Goal: Answer question/provide support

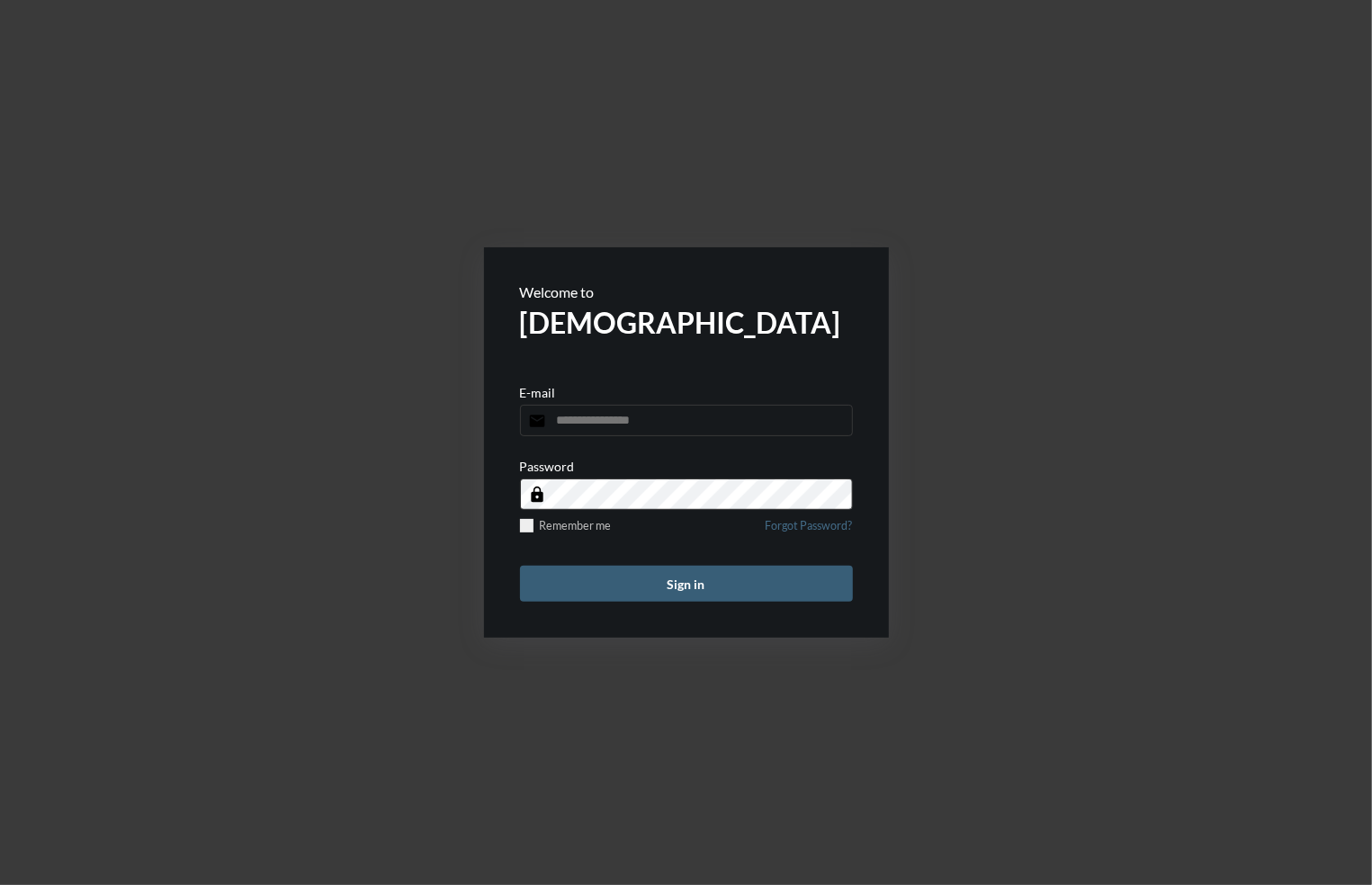
type input "**********"
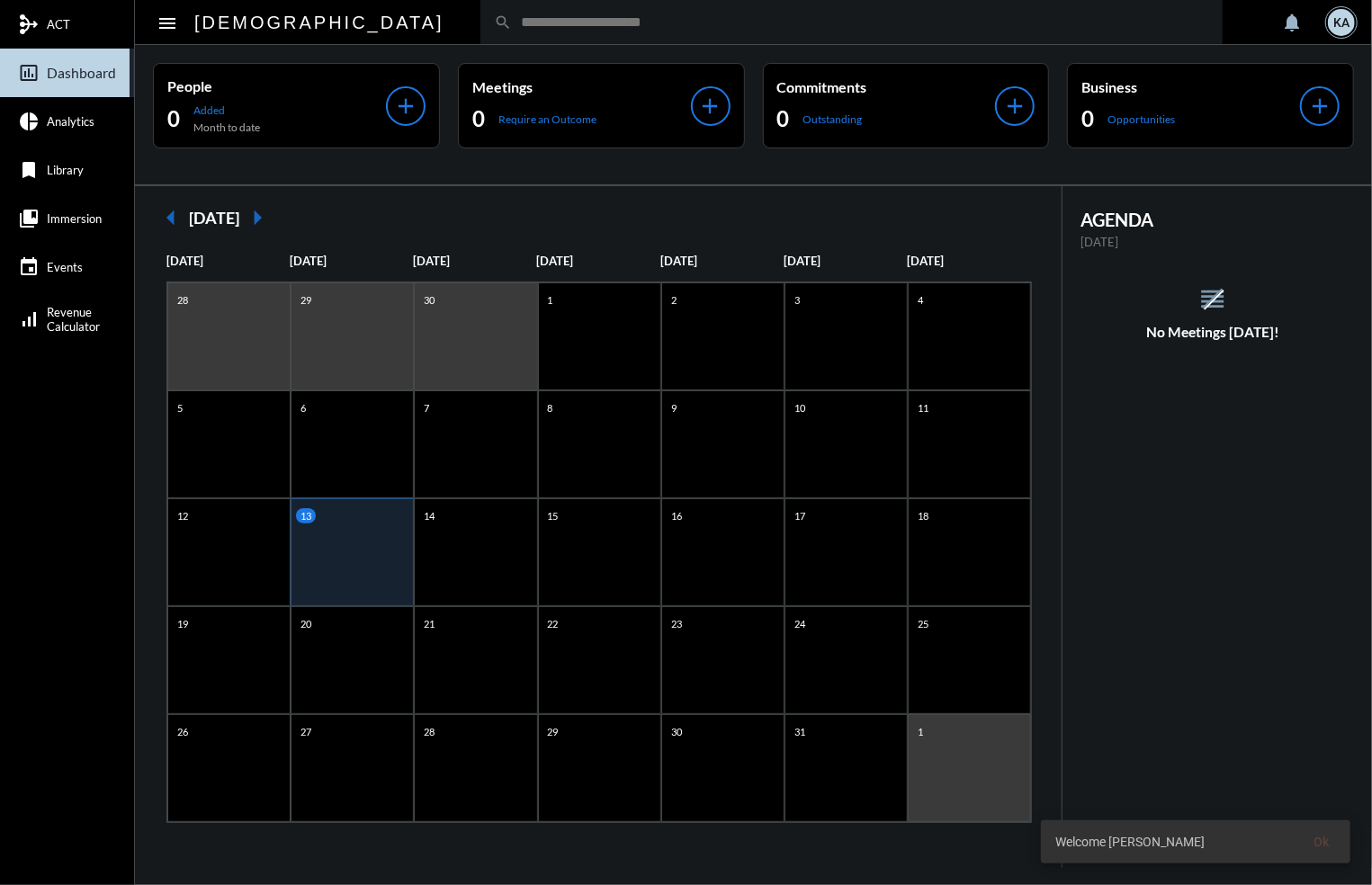
click at [512, 18] on input "text" at bounding box center [861, 22] width 698 height 15
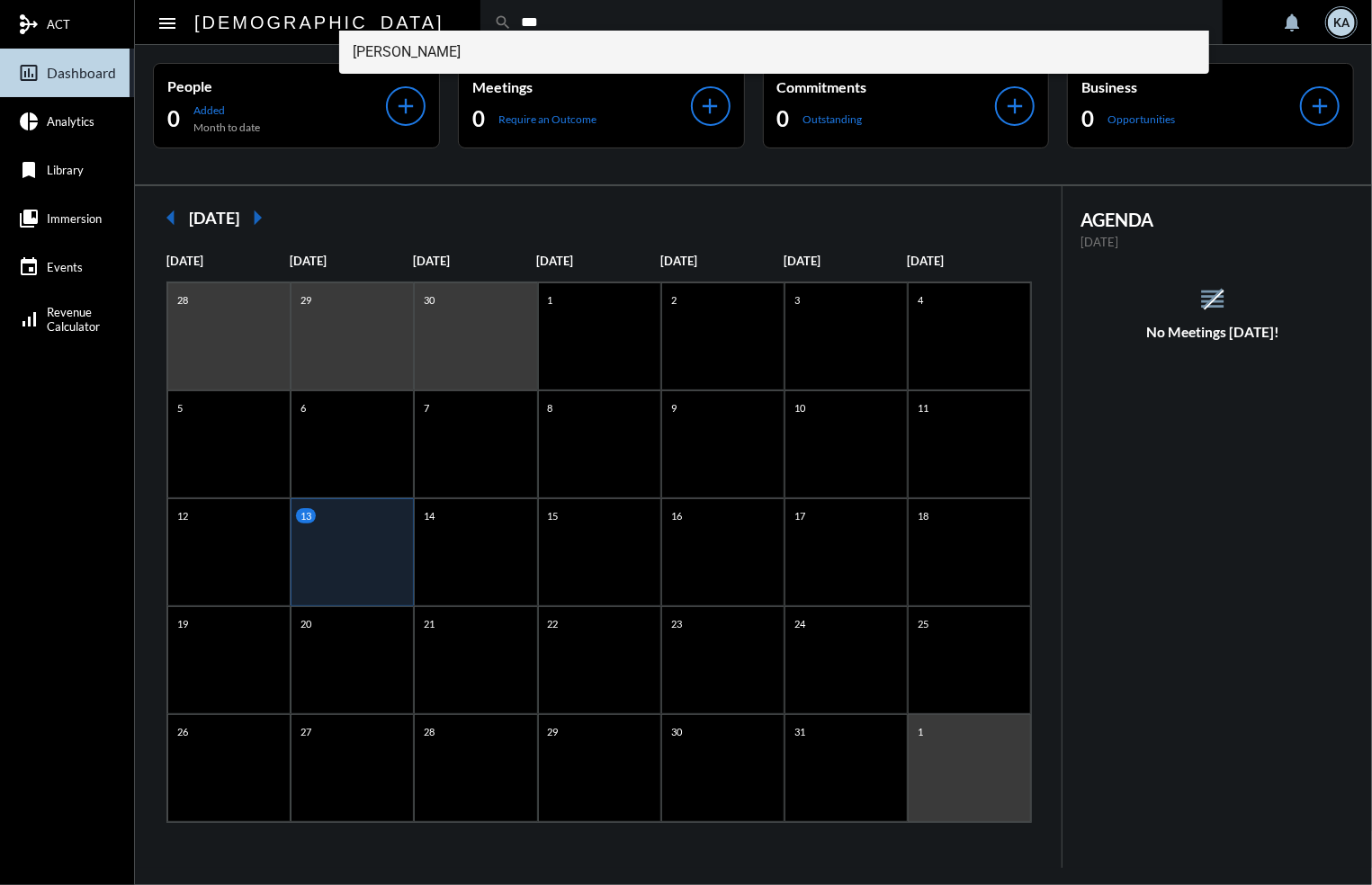
type input "***"
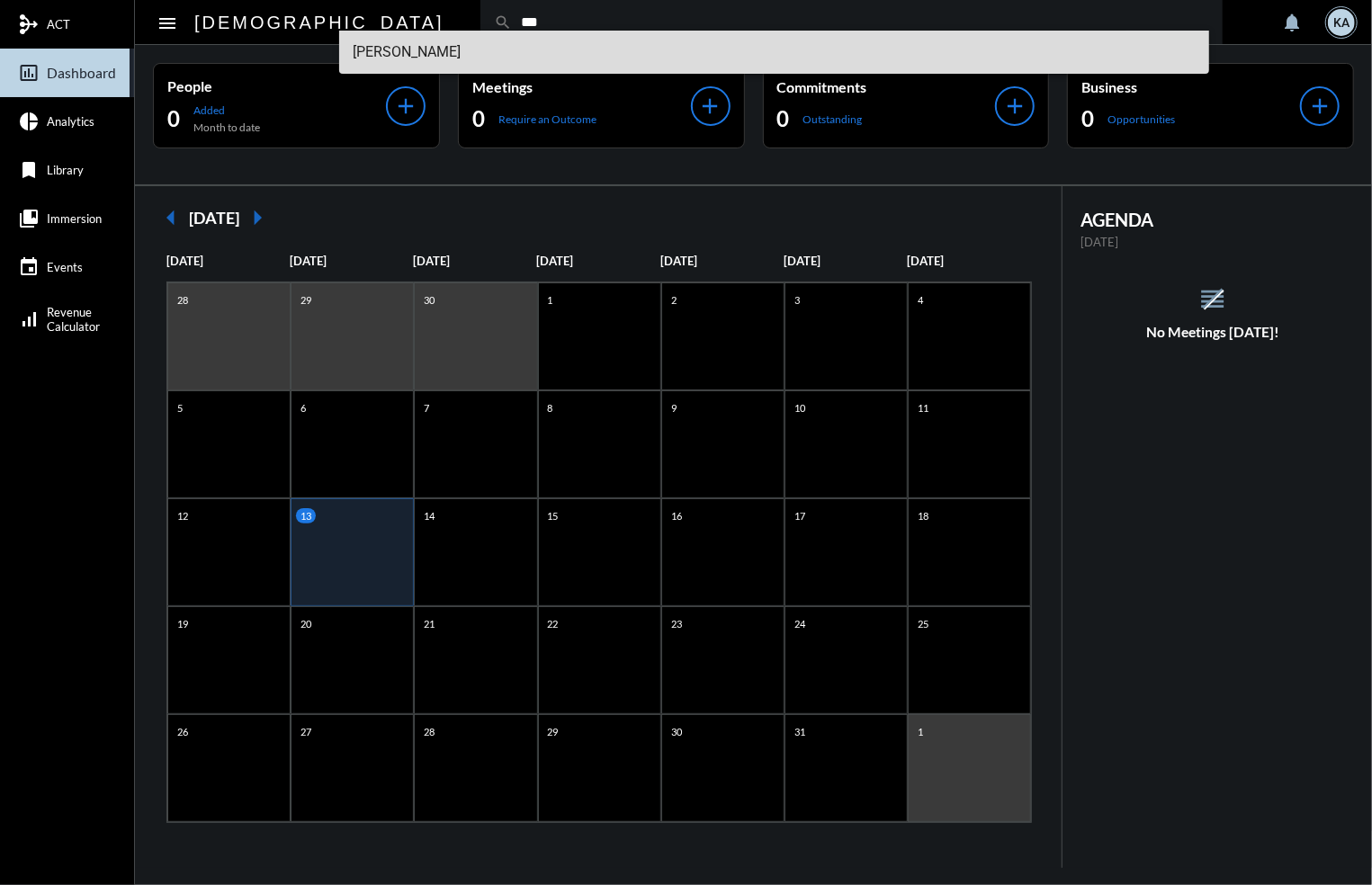
click at [372, 48] on span "[PERSON_NAME]" at bounding box center [775, 52] width 843 height 43
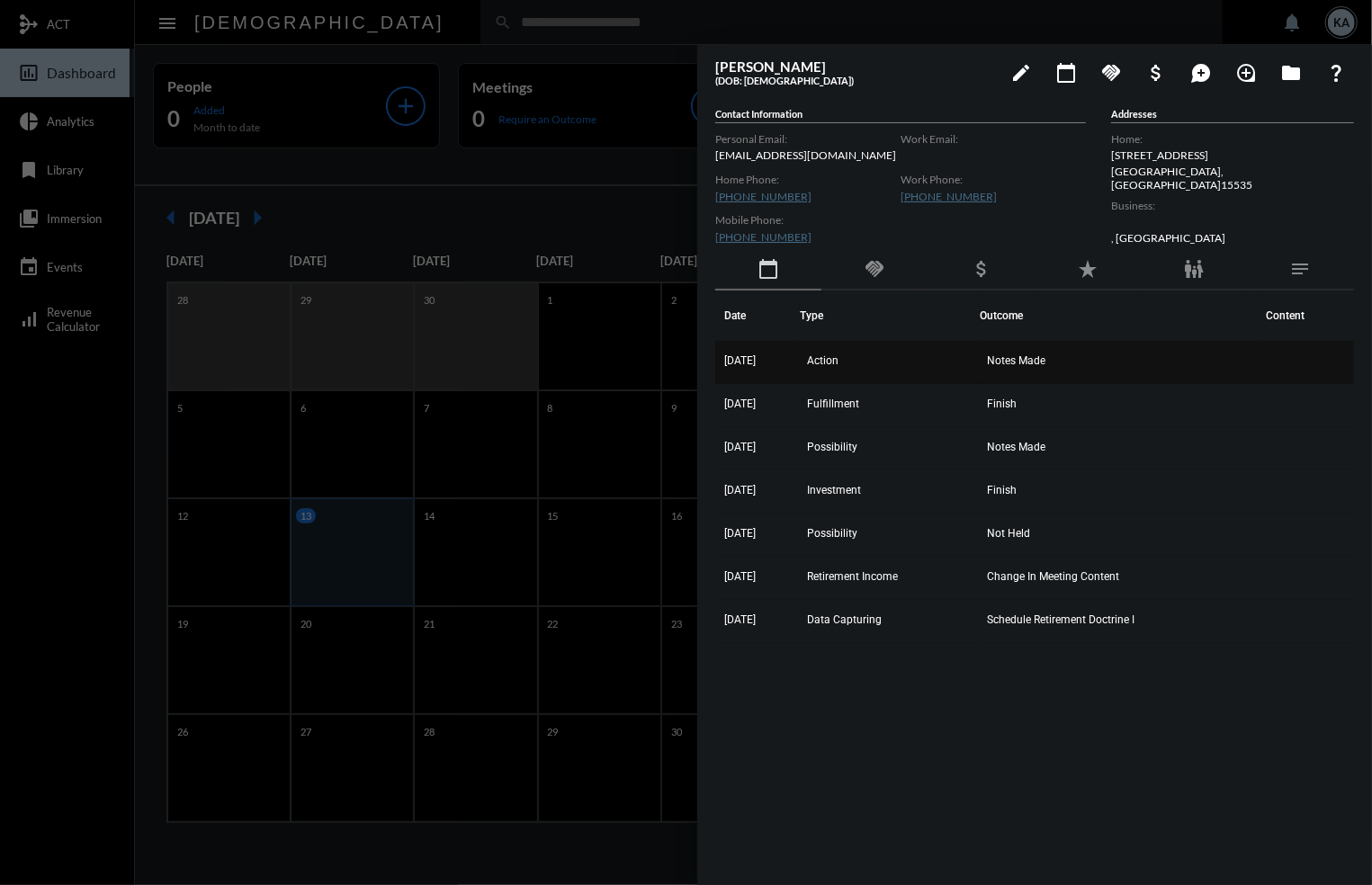
drag, startPoint x: 1200, startPoint y: 628, endPoint x: 721, endPoint y: 369, distance: 544.5
click at [721, 369] on tbody "[DATE] Action Notes Made [DATE] Fulfillment Finish [DATE] Possibility Notes Mad…" at bounding box center [1034, 492] width 639 height 302
copy tbody "[DATE] Action Notes Made [DATE] Fulfillment Finish [DATE] Possibility Notes Mad…"
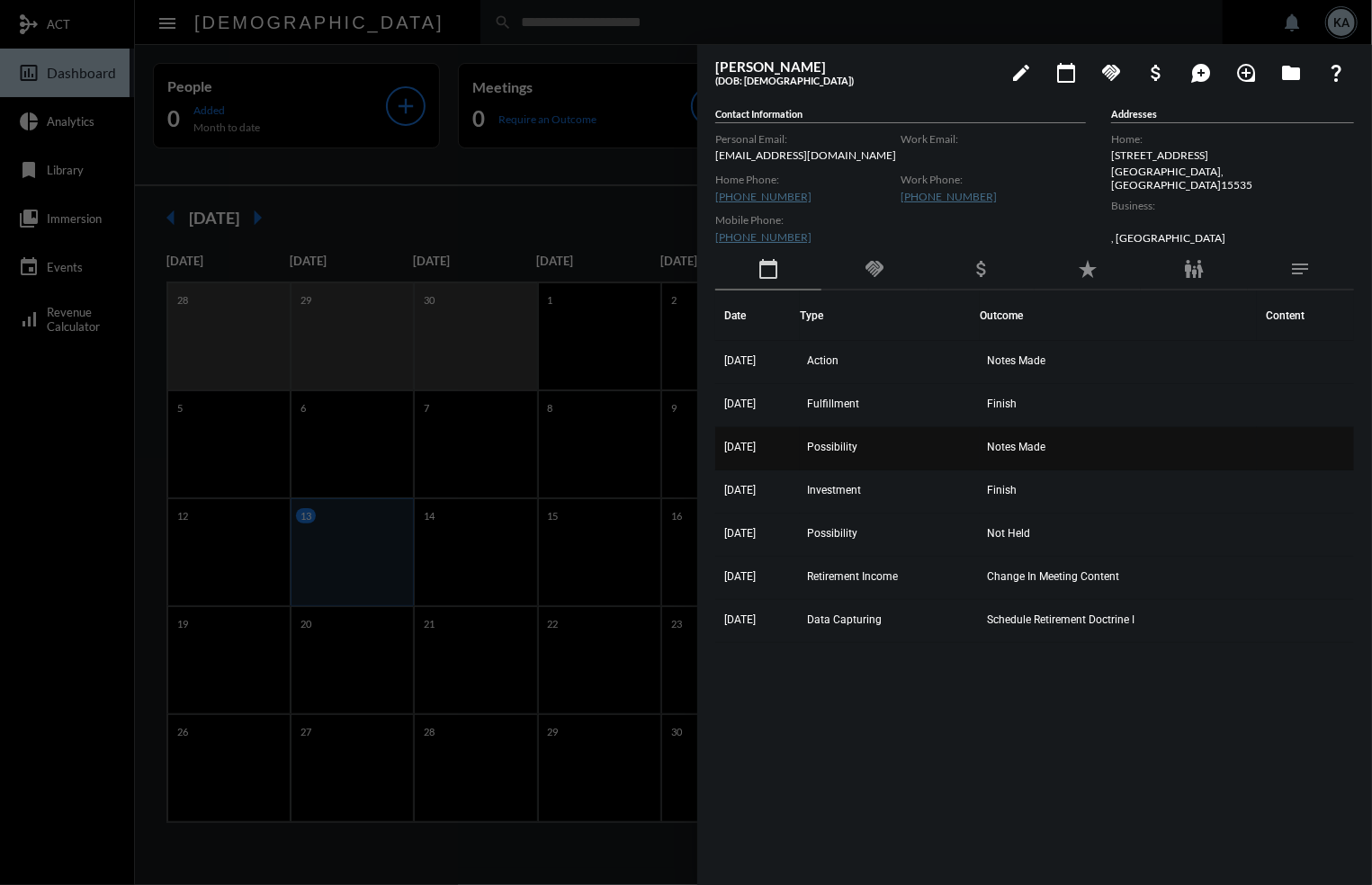
click at [1188, 447] on td "Notes Made" at bounding box center [1119, 449] width 277 height 43
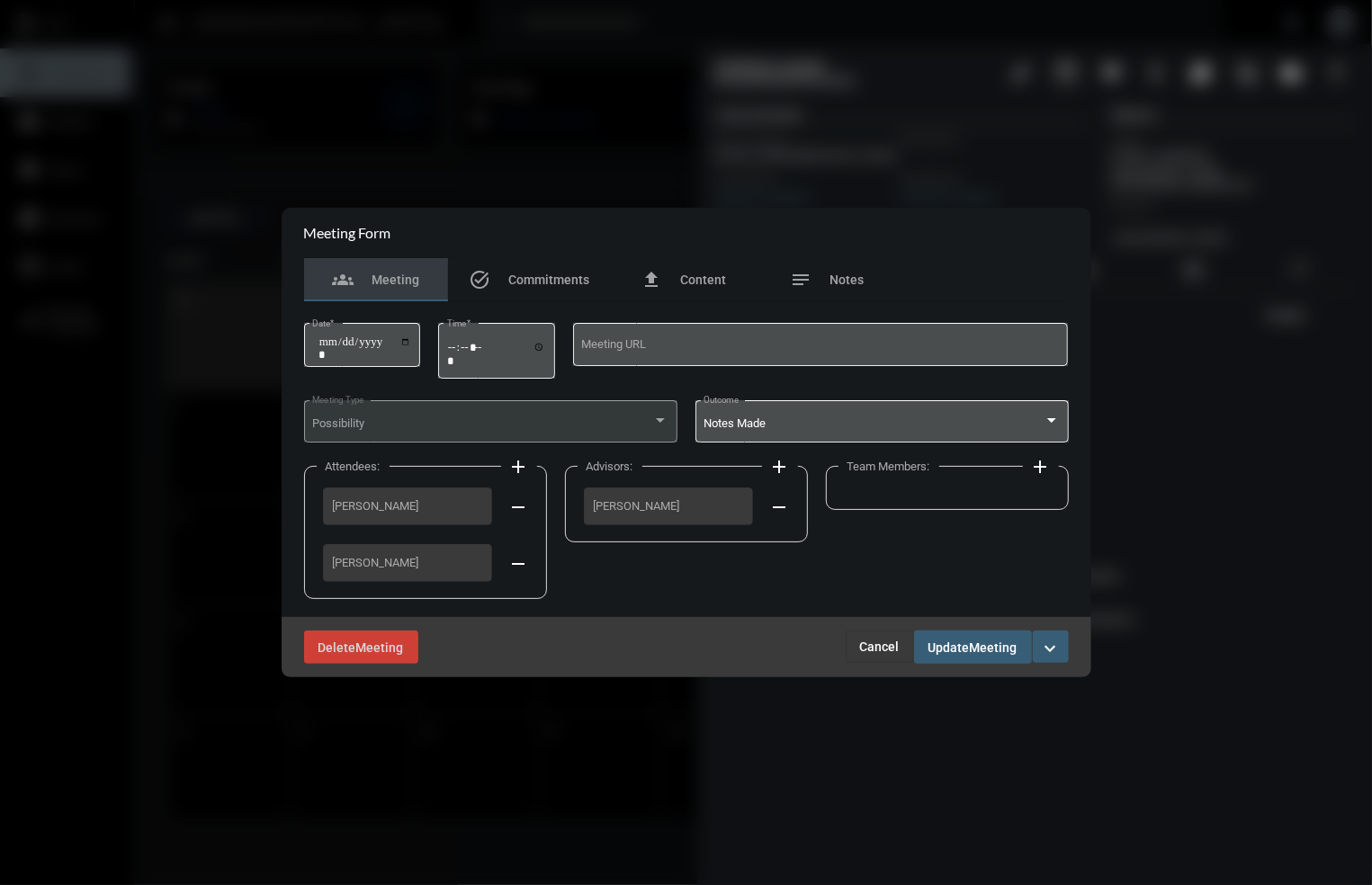
click at [868, 654] on span "Cancel" at bounding box center [880, 647] width 40 height 14
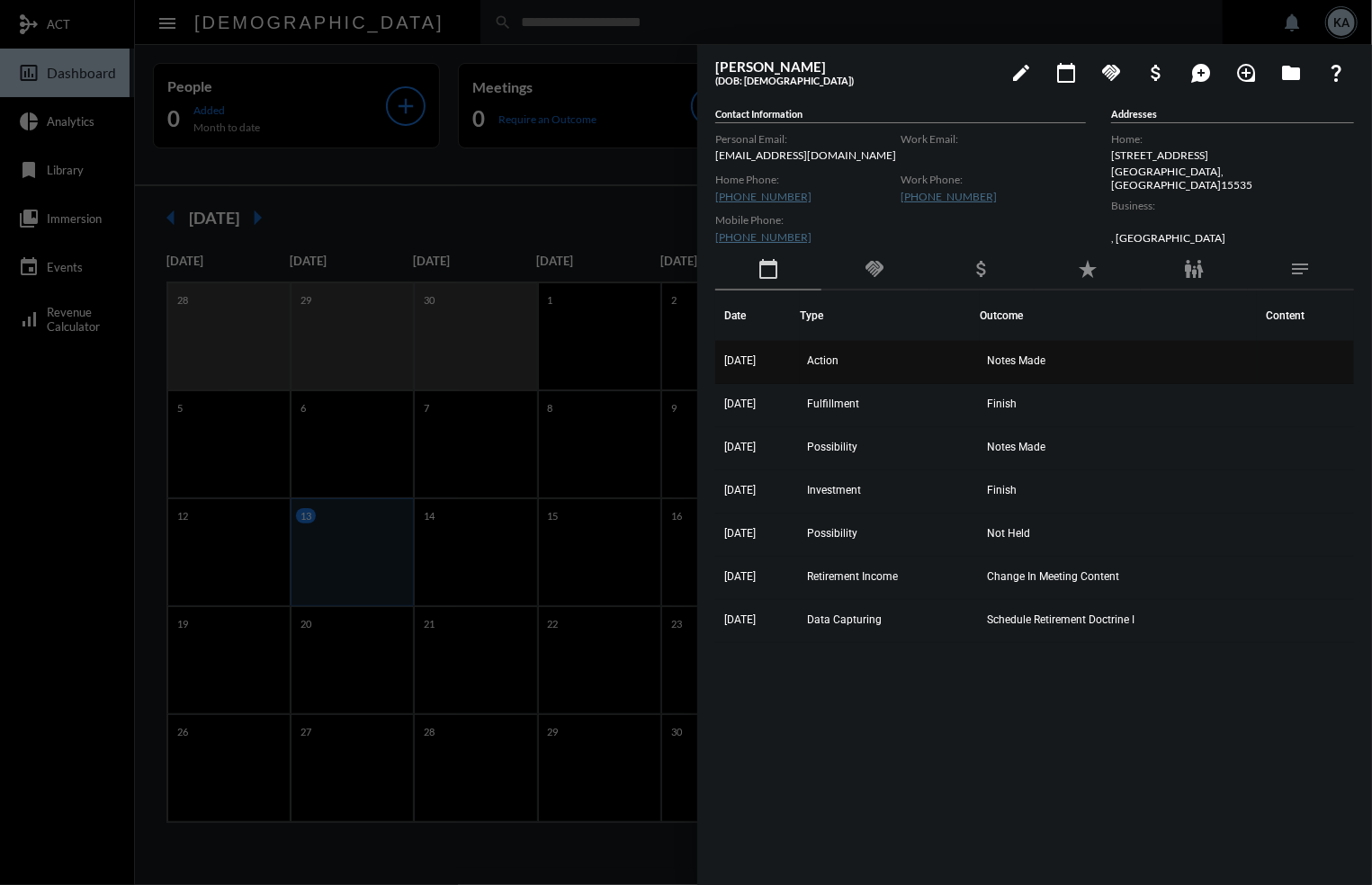
click at [1016, 357] on span "Notes Made" at bounding box center [1016, 361] width 59 height 13
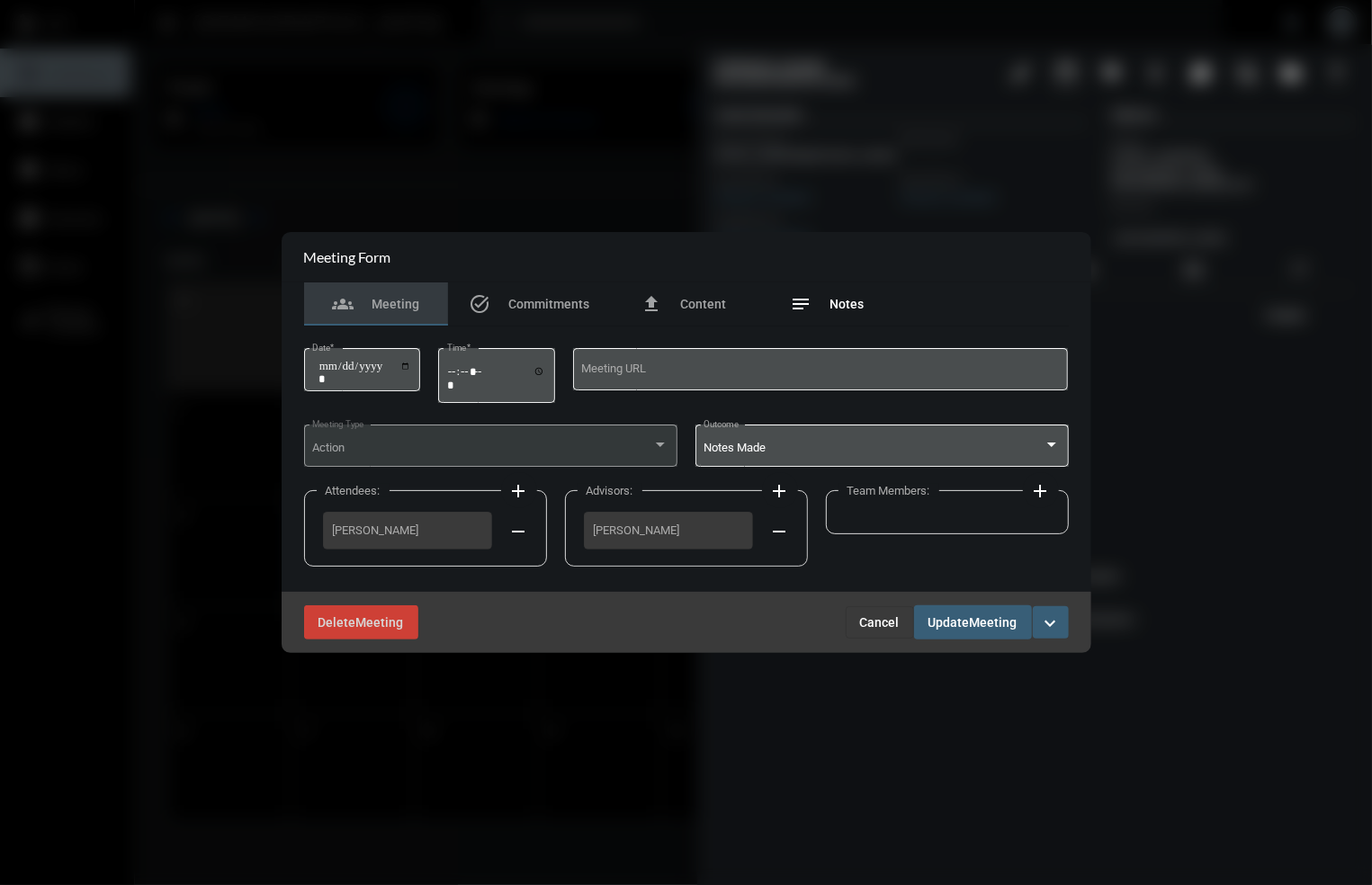
click at [855, 302] on span "Notes" at bounding box center [848, 304] width 34 height 14
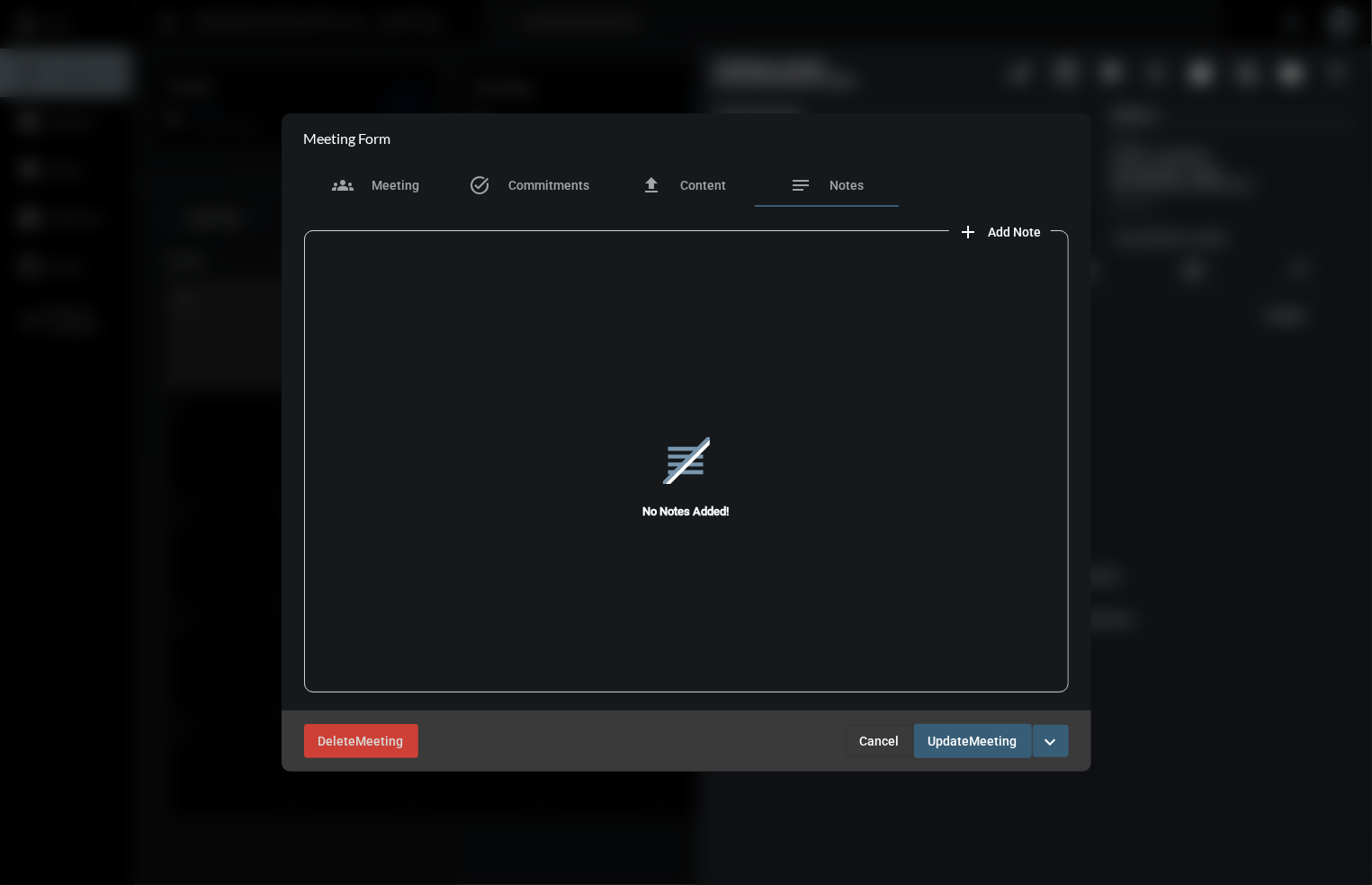
click at [880, 738] on span "Cancel" at bounding box center [880, 741] width 40 height 14
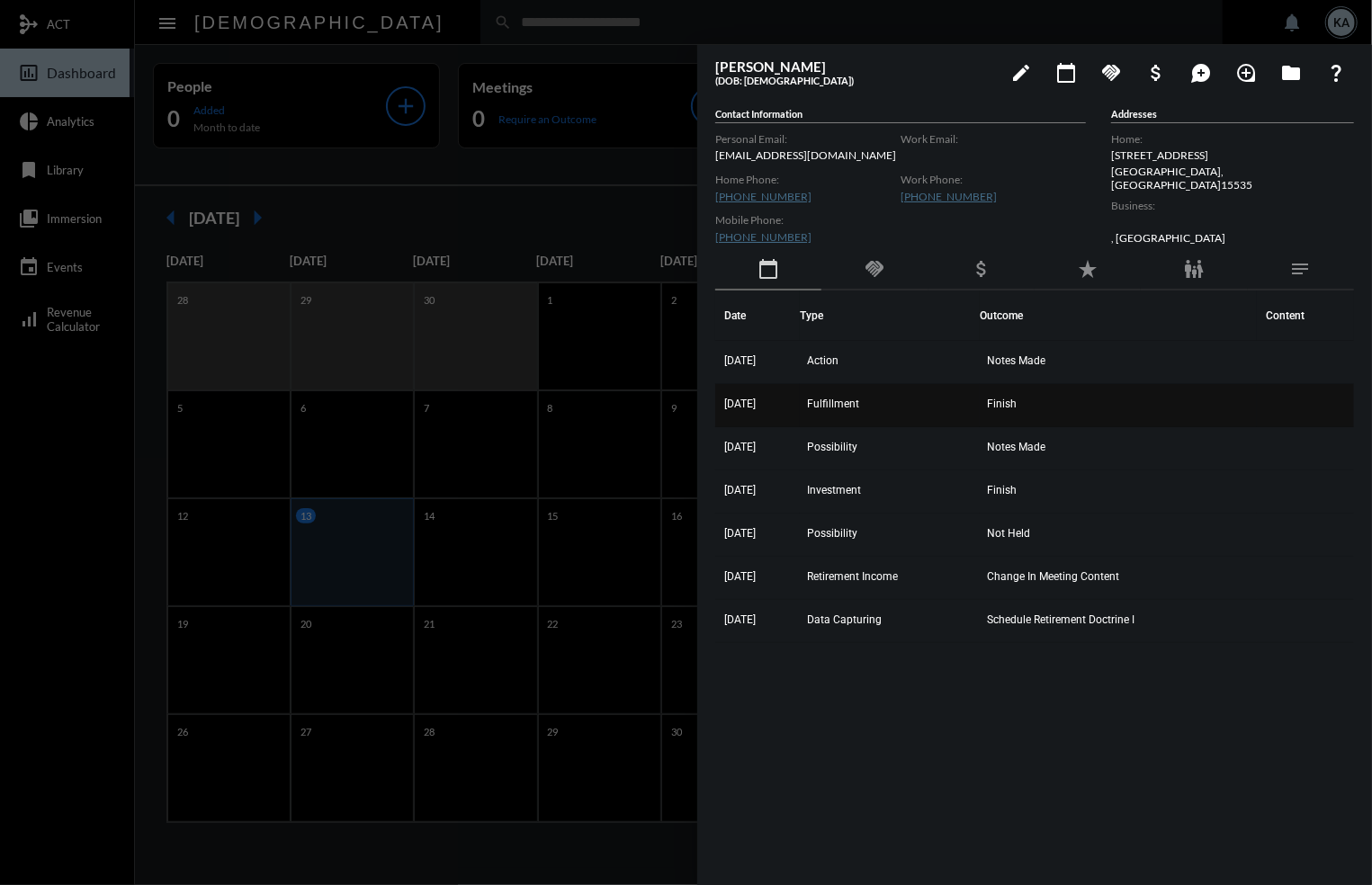
click at [1019, 394] on td "Finish" at bounding box center [1119, 406] width 277 height 43
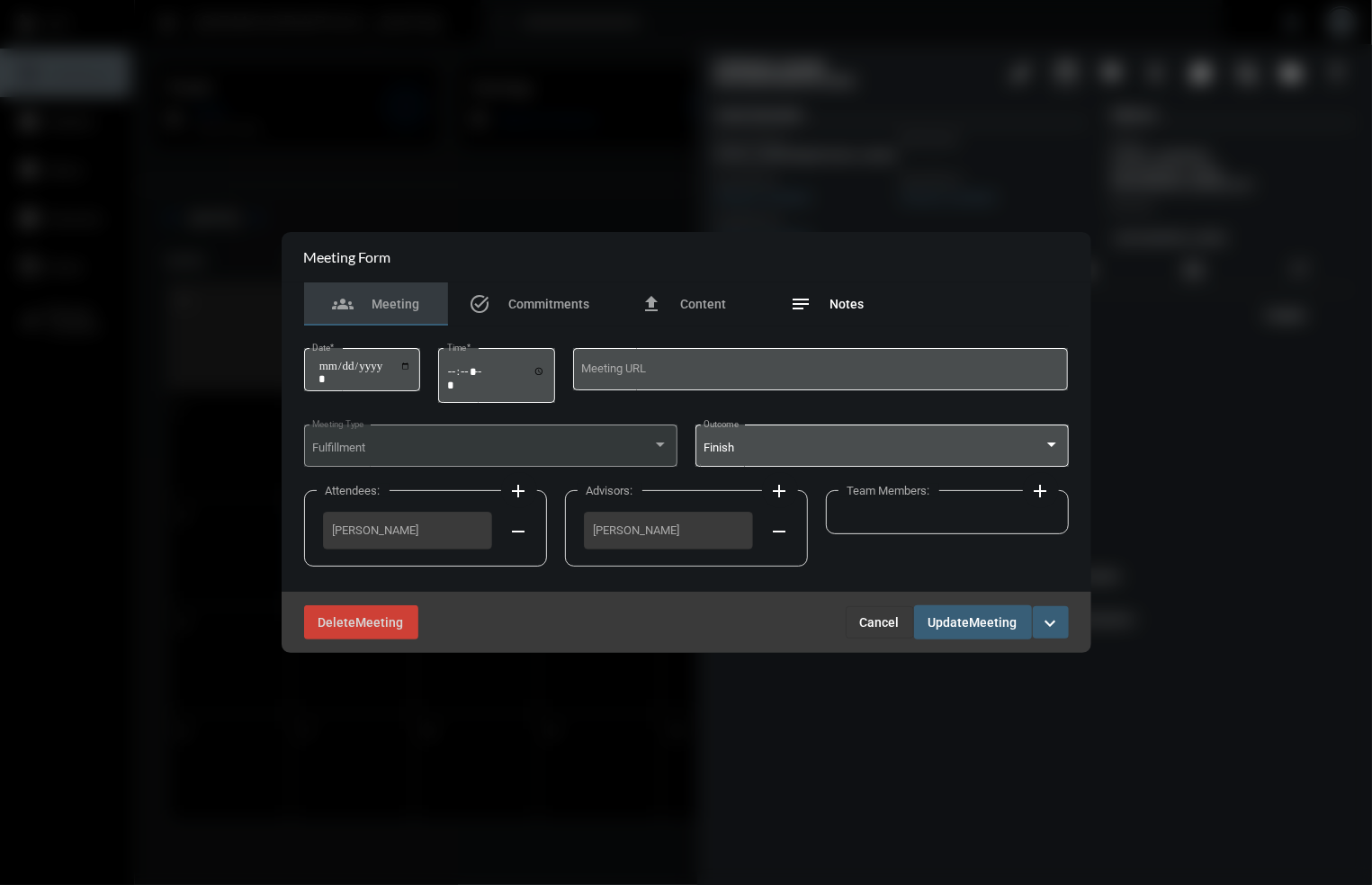
click at [835, 300] on span "Notes" at bounding box center [848, 304] width 34 height 14
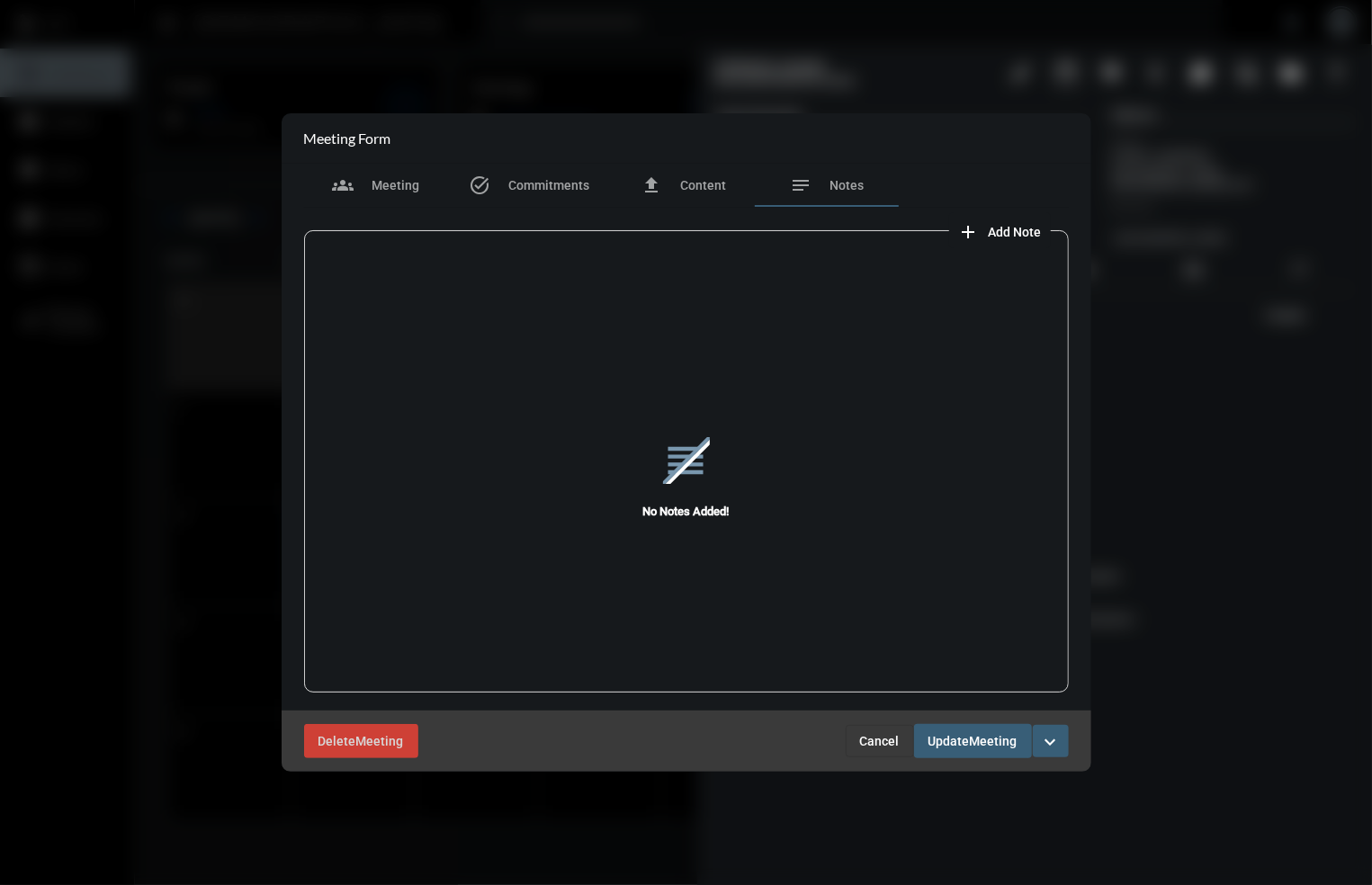
click at [879, 728] on button "Cancel" at bounding box center [881, 741] width 69 height 33
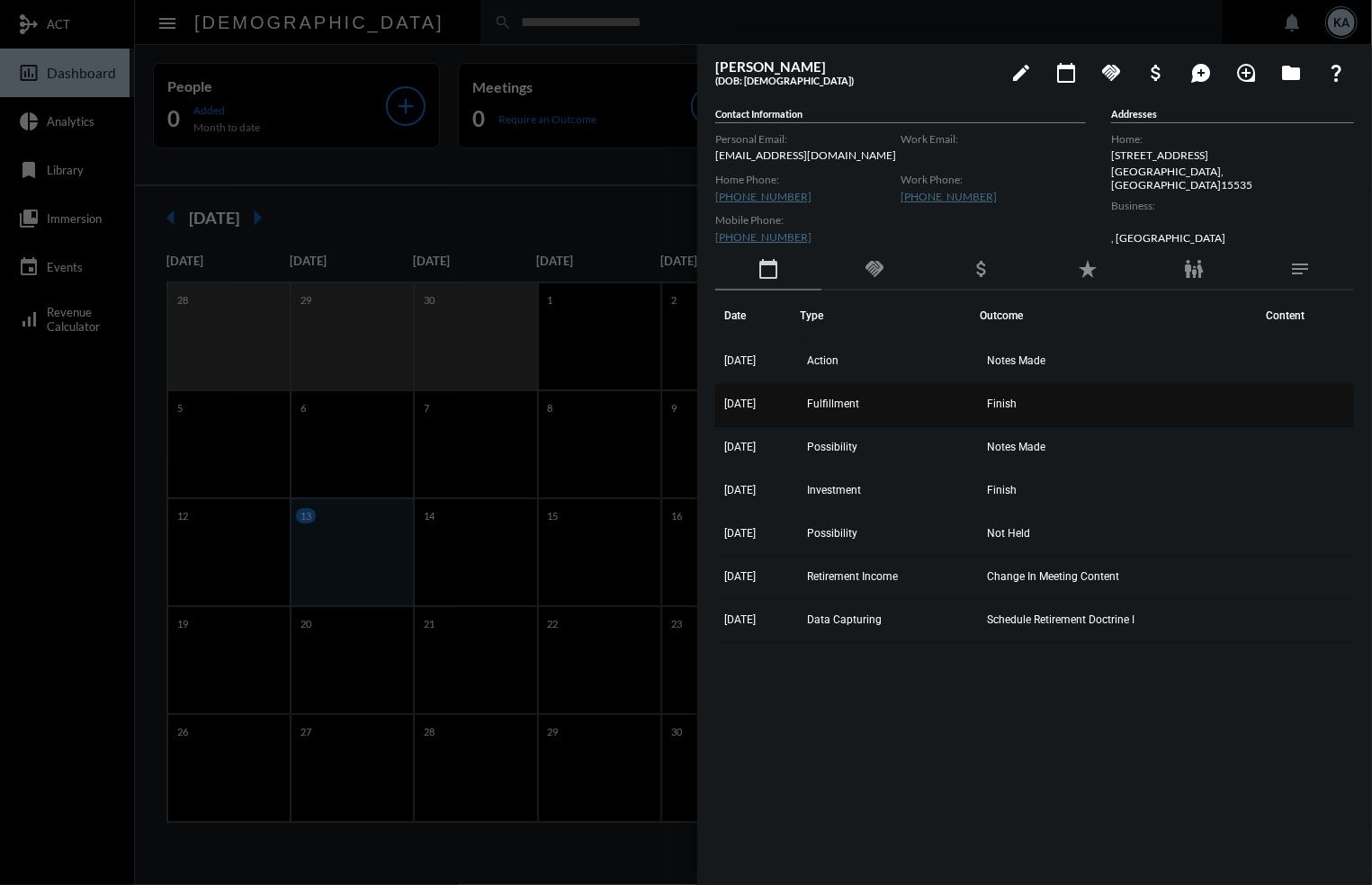
click at [1026, 399] on td "Finish" at bounding box center [1119, 406] width 277 height 43
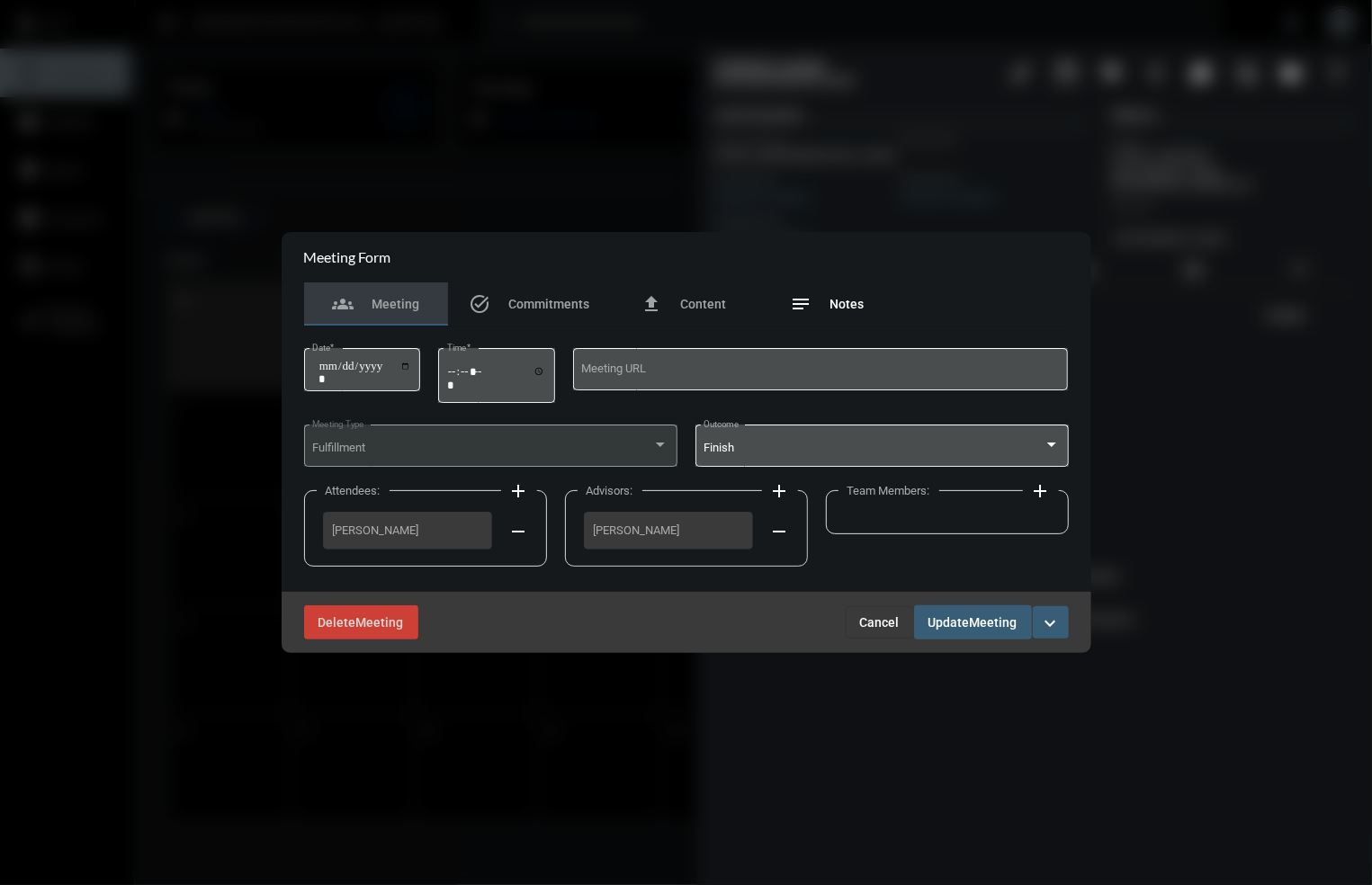
click at [844, 302] on span "Notes" at bounding box center [848, 304] width 34 height 14
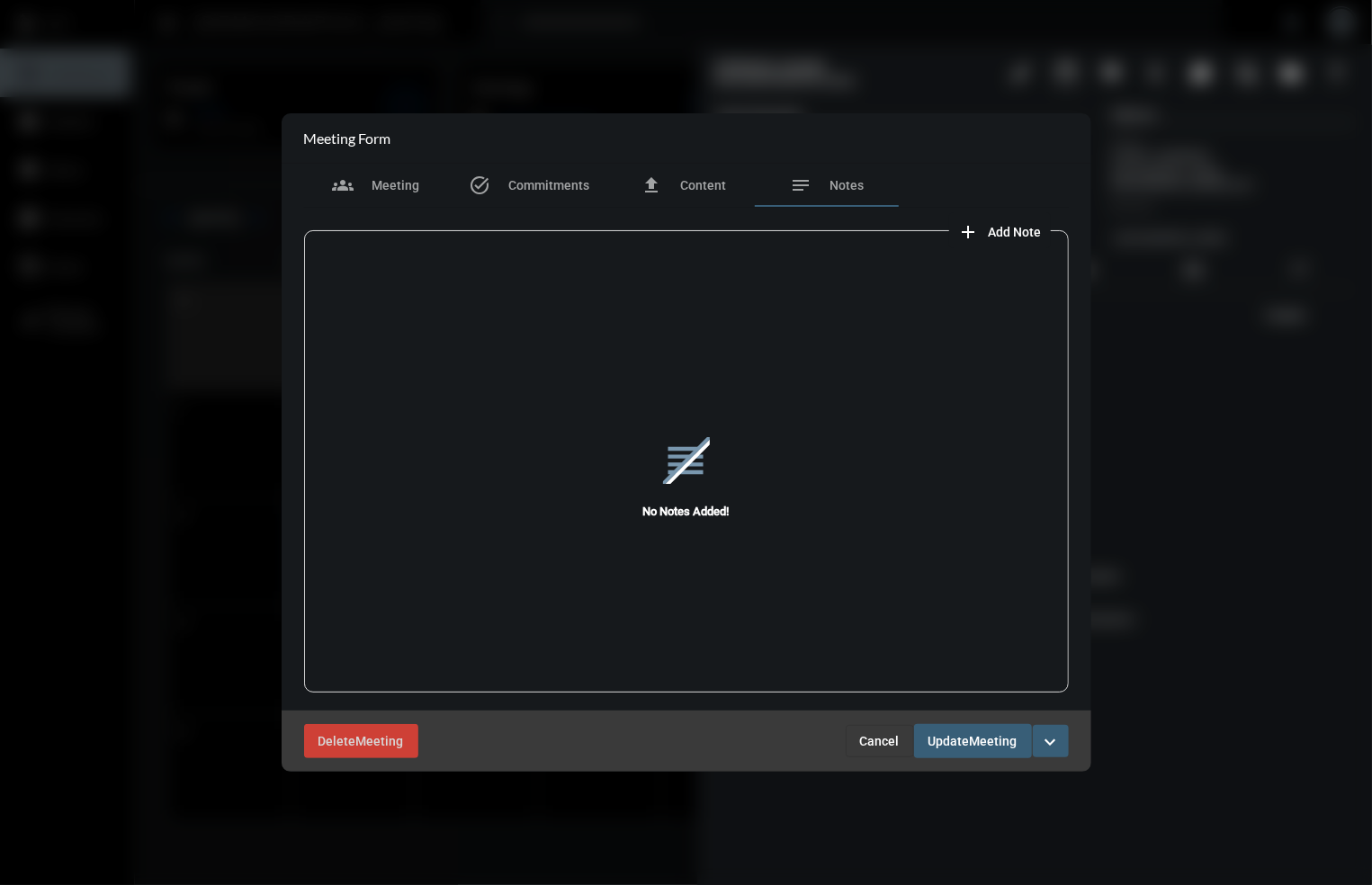
click at [1177, 490] on div at bounding box center [686, 442] width 1372 height 885
click at [876, 738] on span "Cancel" at bounding box center [880, 741] width 40 height 14
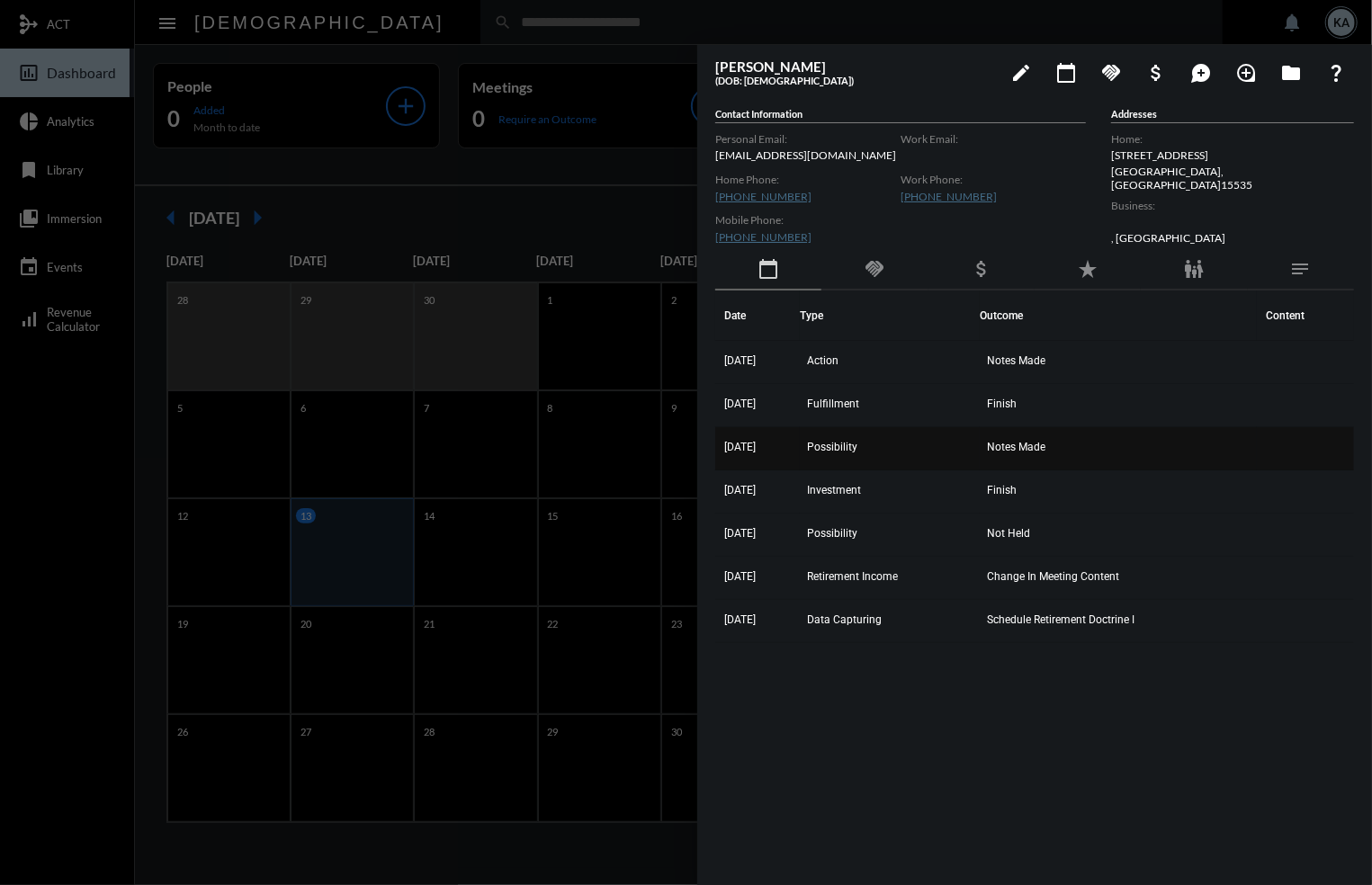
click at [1009, 447] on span "Notes Made" at bounding box center [1016, 447] width 59 height 13
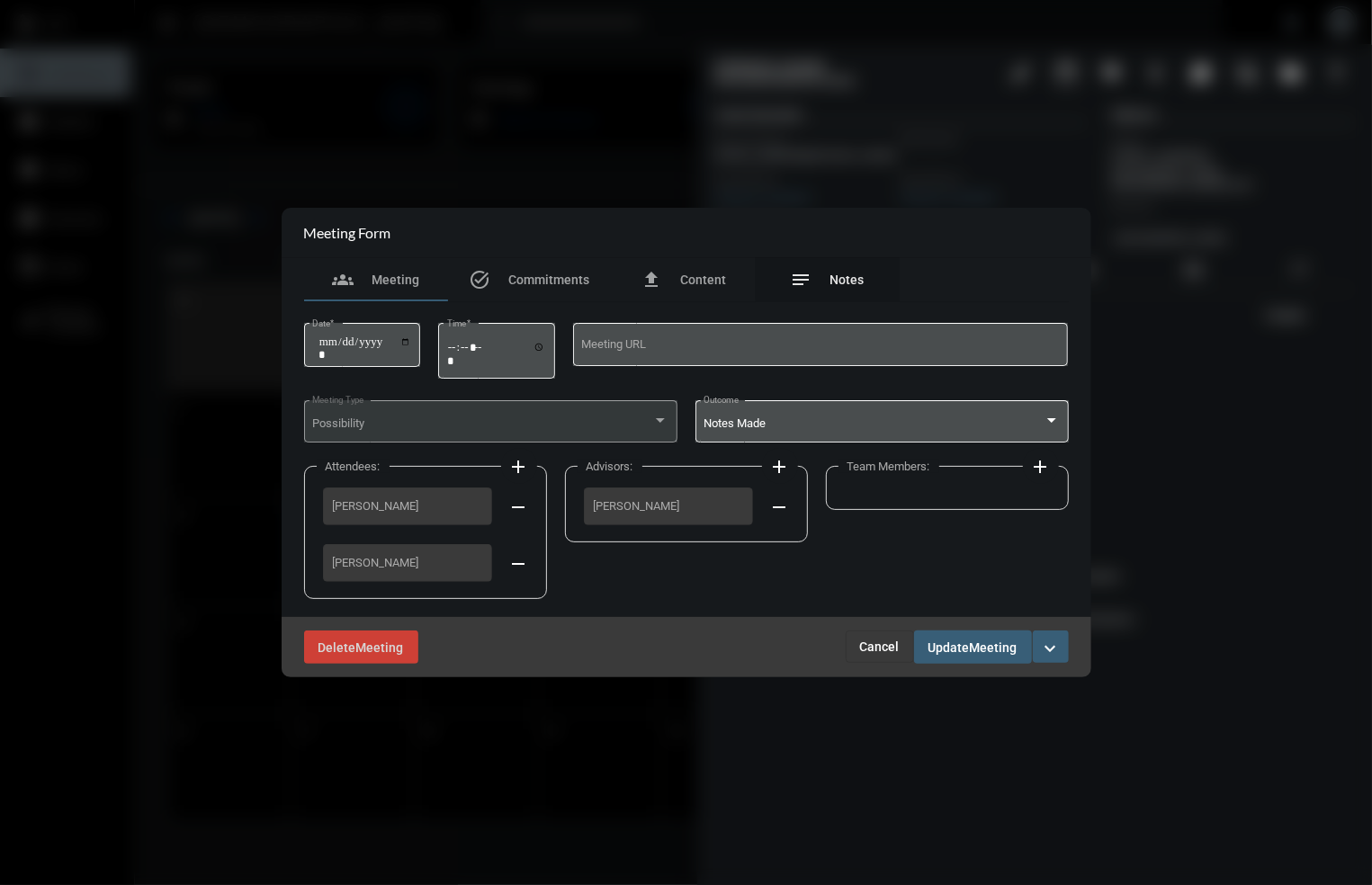
click at [833, 272] on span "Notes" at bounding box center [848, 280] width 34 height 14
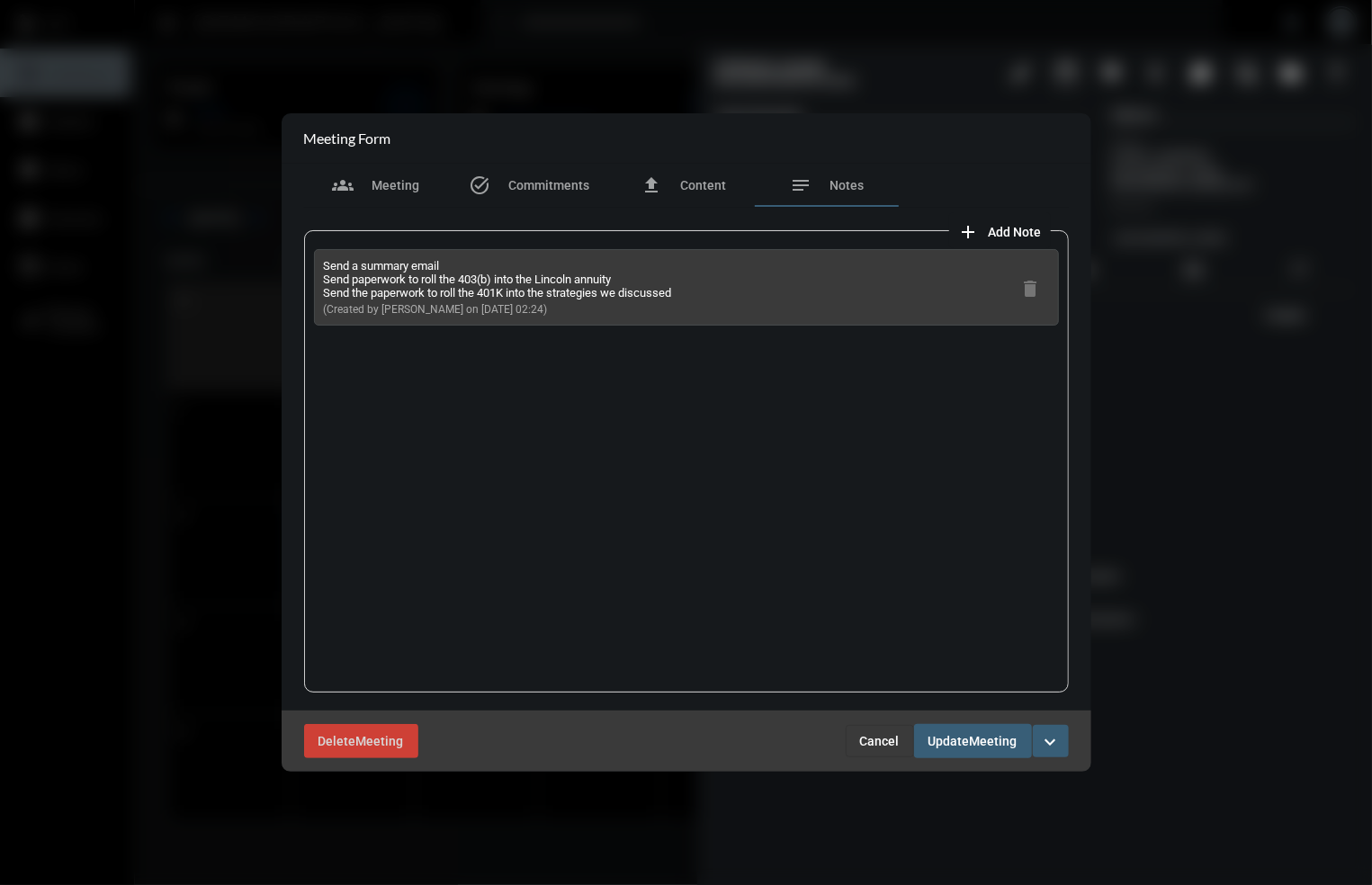
drag, startPoint x: 527, startPoint y: 303, endPoint x: 313, endPoint y: 274, distance: 216.0
click at [314, 274] on div "Send a summary email Send paperwork to roll the 403(b) into the Lincoln annuity…" at bounding box center [686, 287] width 745 height 77
click at [541, 307] on p "(Created by [PERSON_NAME] on [DATE] 02:24)" at bounding box center [498, 309] width 348 height 14
drag, startPoint x: 541, startPoint y: 307, endPoint x: 318, endPoint y: 268, distance: 226.4
click at [318, 268] on div "Send a summary email Send paperwork to roll the 403(b) into the Lincoln annuity…" at bounding box center [686, 287] width 745 height 77
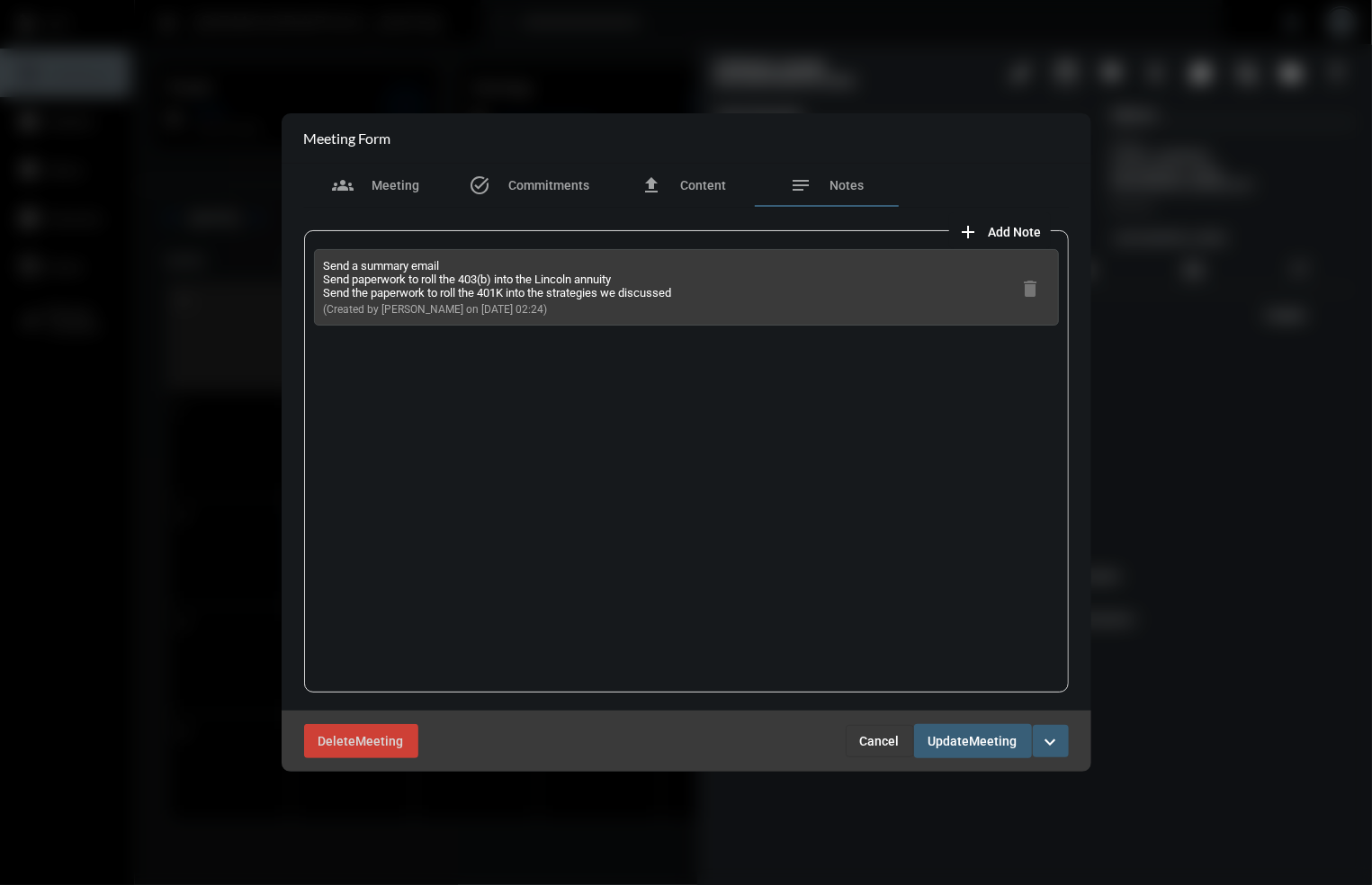
copy div "Send a summary email Send paperwork to roll the 403(b) into the Lincoln annuity…"
click at [786, 497] on div "Send a summary email Send paperwork to roll the 403(b) into the Lincoln annuity…" at bounding box center [686, 462] width 765 height 462
click at [883, 735] on span "Cancel" at bounding box center [880, 741] width 40 height 14
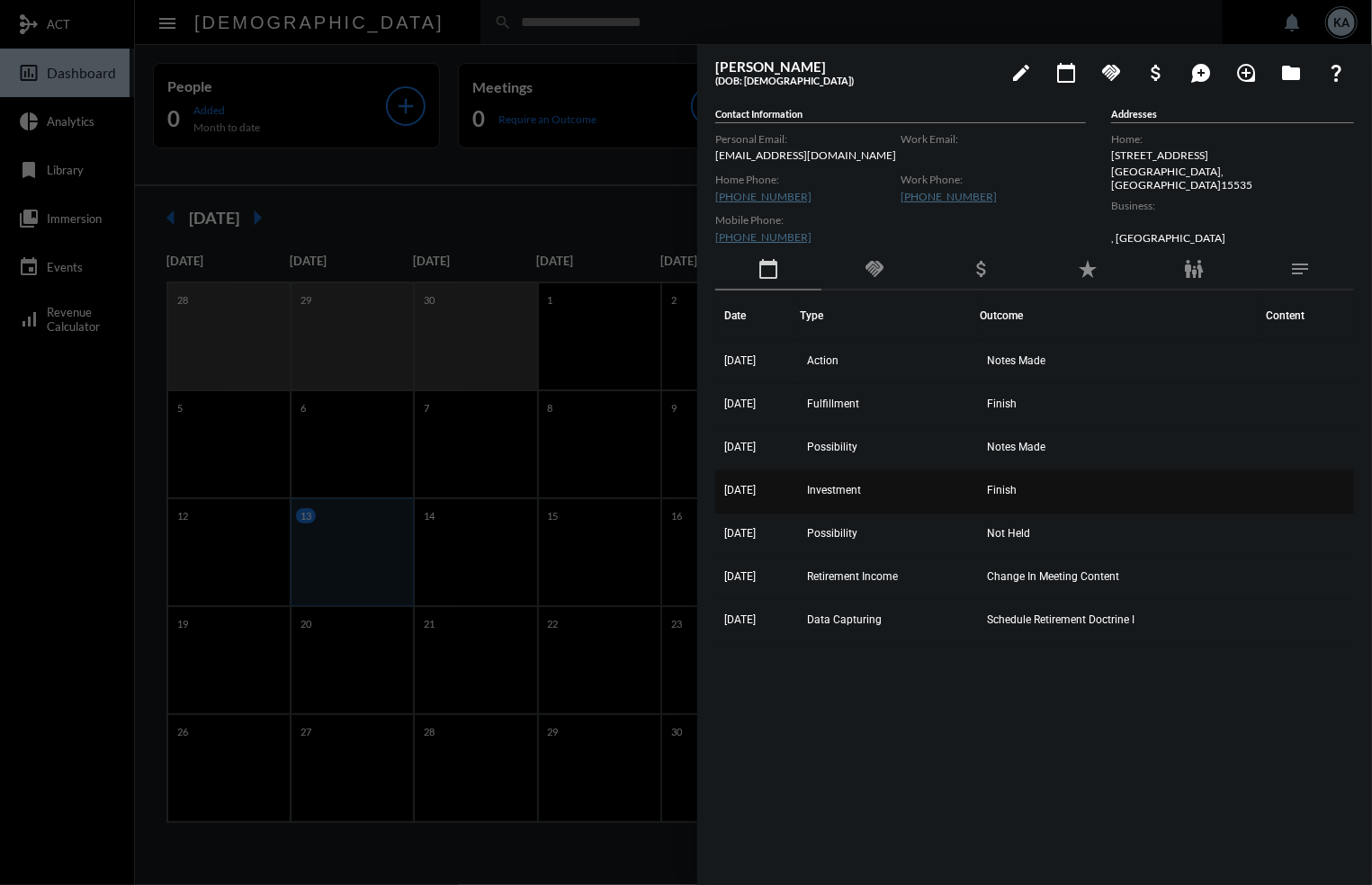
click at [1005, 479] on td "Finish" at bounding box center [1119, 492] width 277 height 43
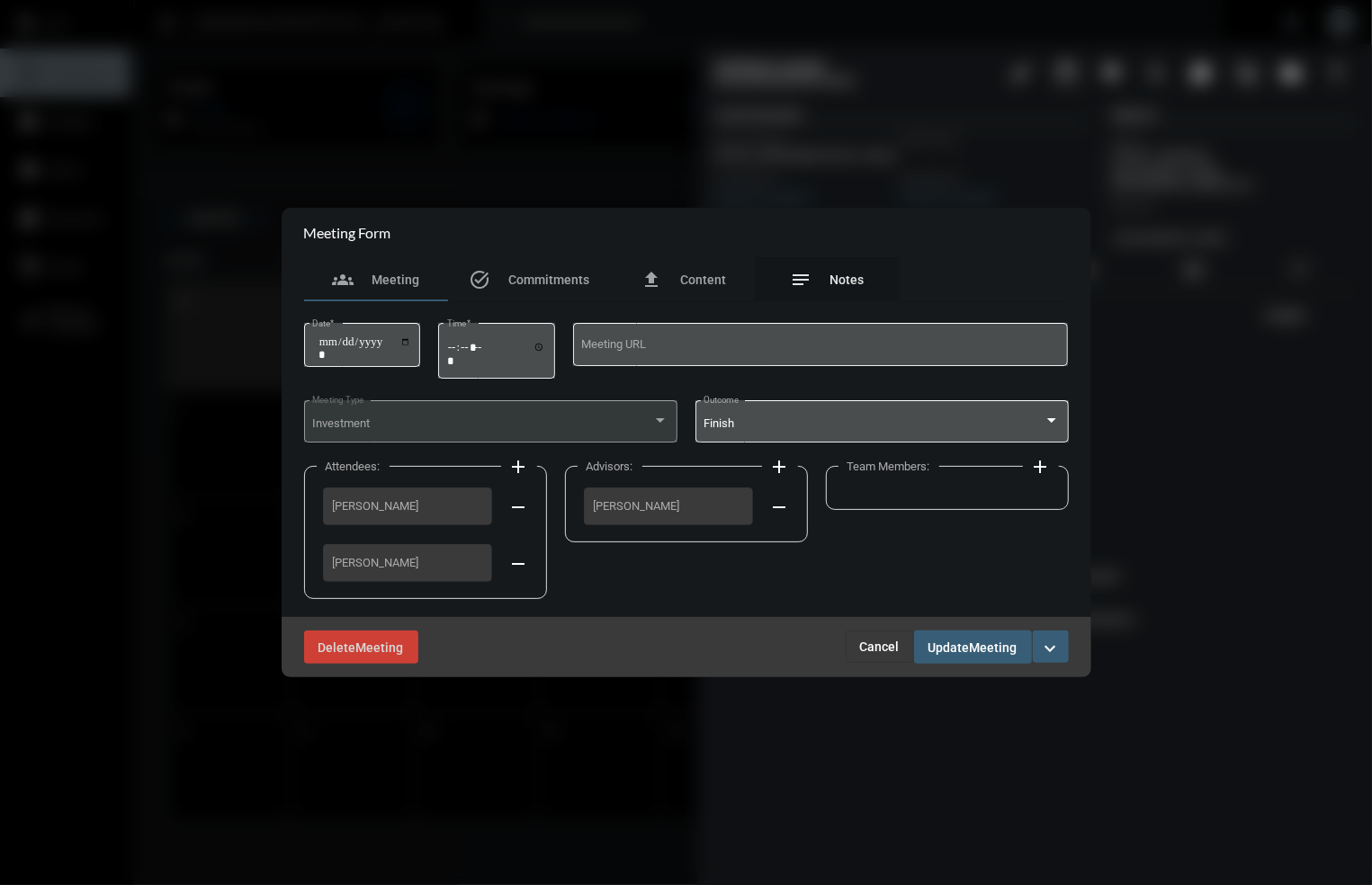
click at [839, 266] on div "notes Notes" at bounding box center [827, 280] width 144 height 43
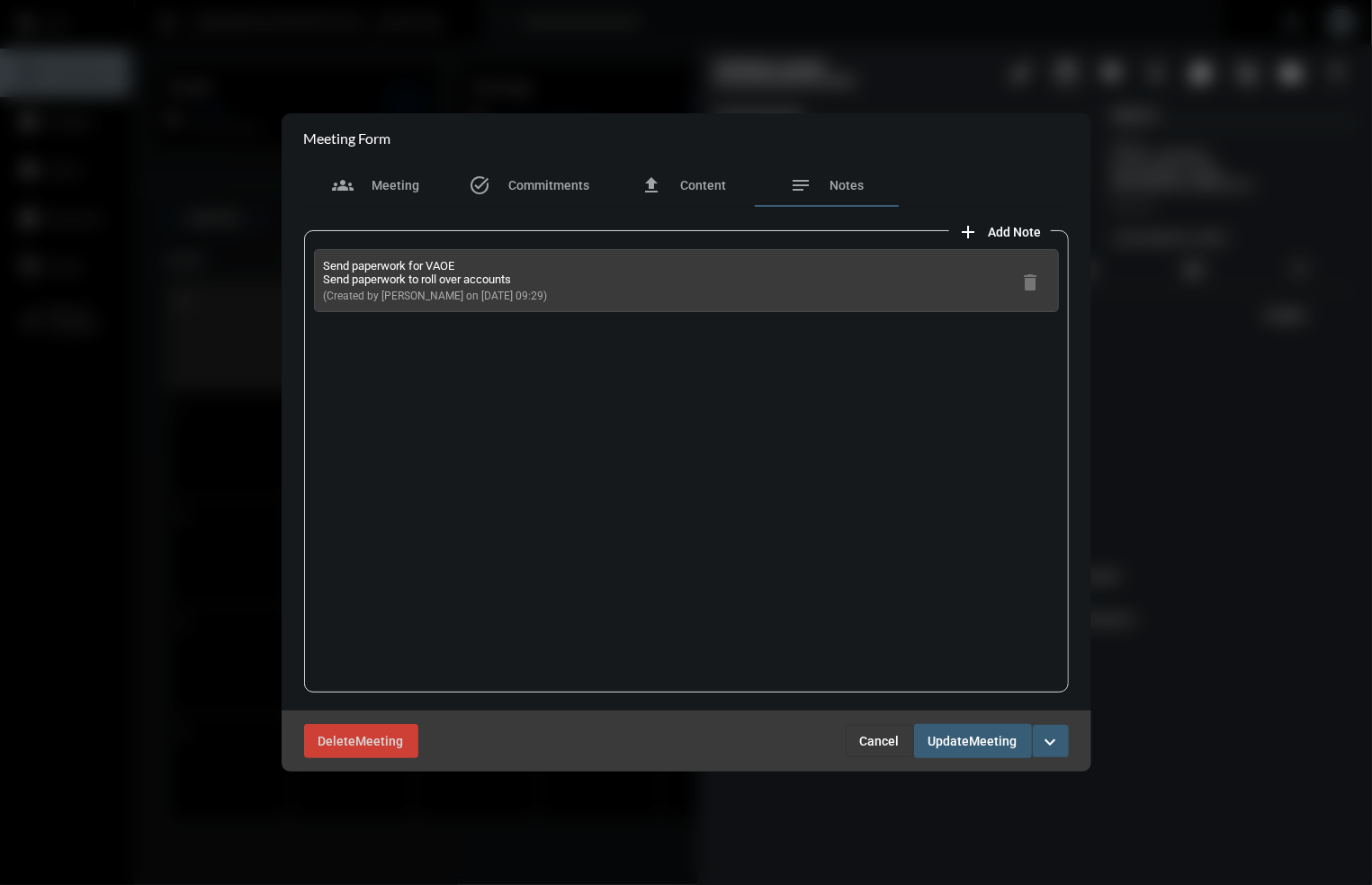
drag, startPoint x: 541, startPoint y: 281, endPoint x: 354, endPoint y: 278, distance: 187.0
click at [354, 278] on div "Send paperwork for VAOE Send paperwork to roll over accounts (Created by [PERSO…" at bounding box center [686, 281] width 745 height 63
drag, startPoint x: 320, startPoint y: 260, endPoint x: 576, endPoint y: 299, distance: 259.0
click at [576, 299] on div "Send paperwork for VAOE Send paperwork to roll over accounts (Created by [PERSO…" at bounding box center [686, 281] width 745 height 63
copy div "Send paperwork for VAOE Send paperwork to roll over accounts (Created by [PERSO…"
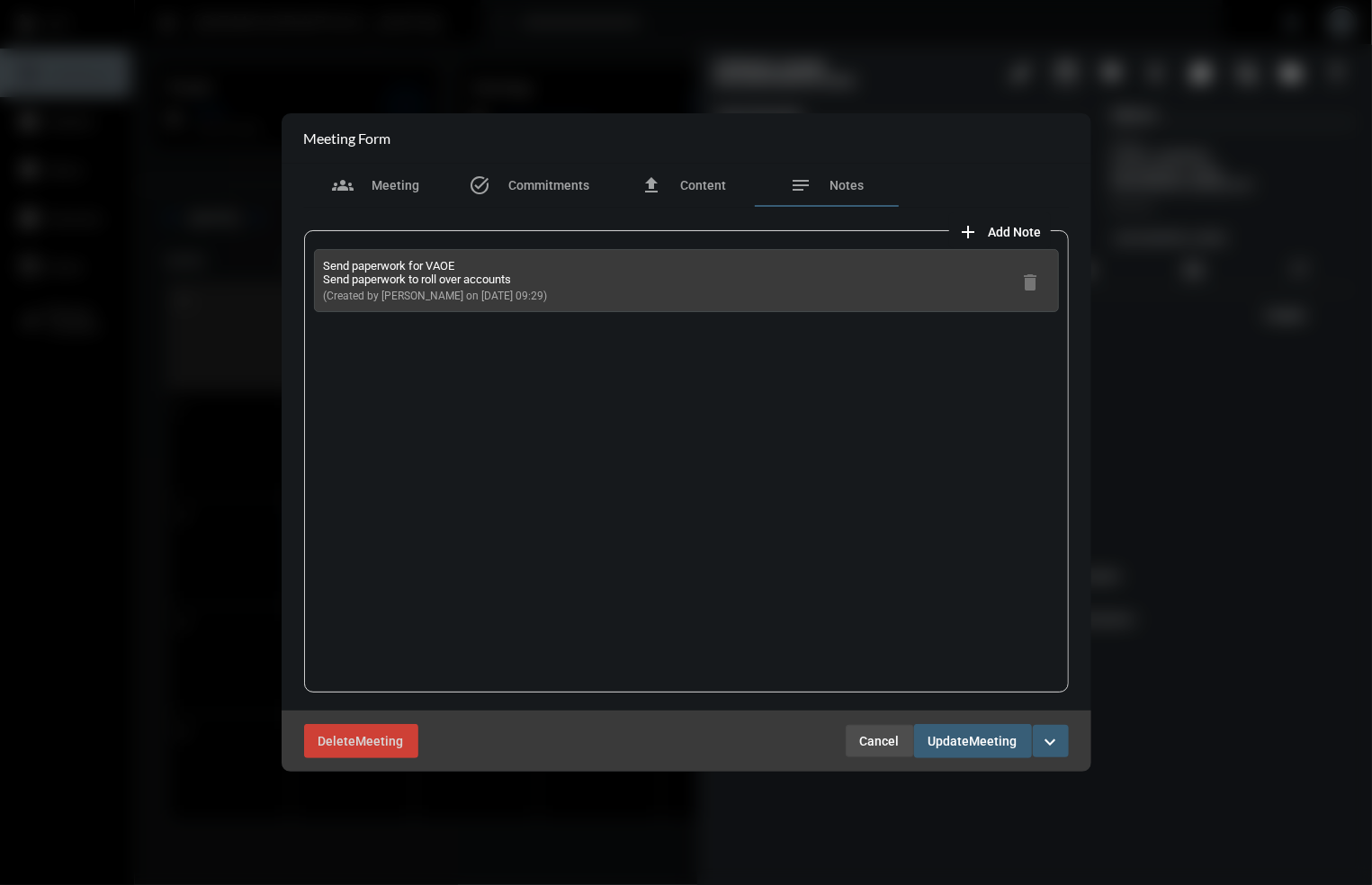
click at [871, 738] on span "Cancel" at bounding box center [880, 741] width 40 height 14
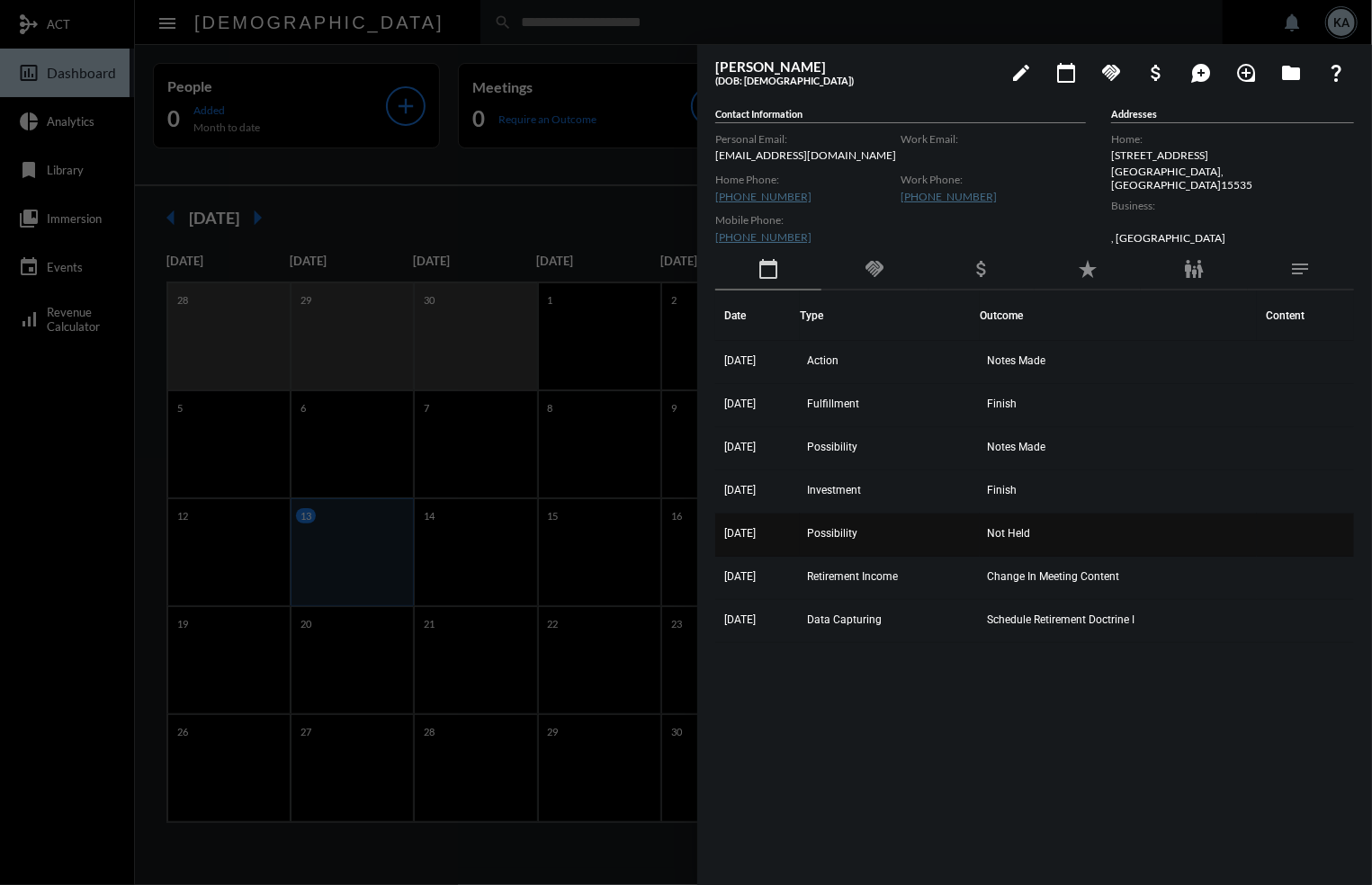
click at [1020, 520] on td "Not Held" at bounding box center [1119, 536] width 277 height 43
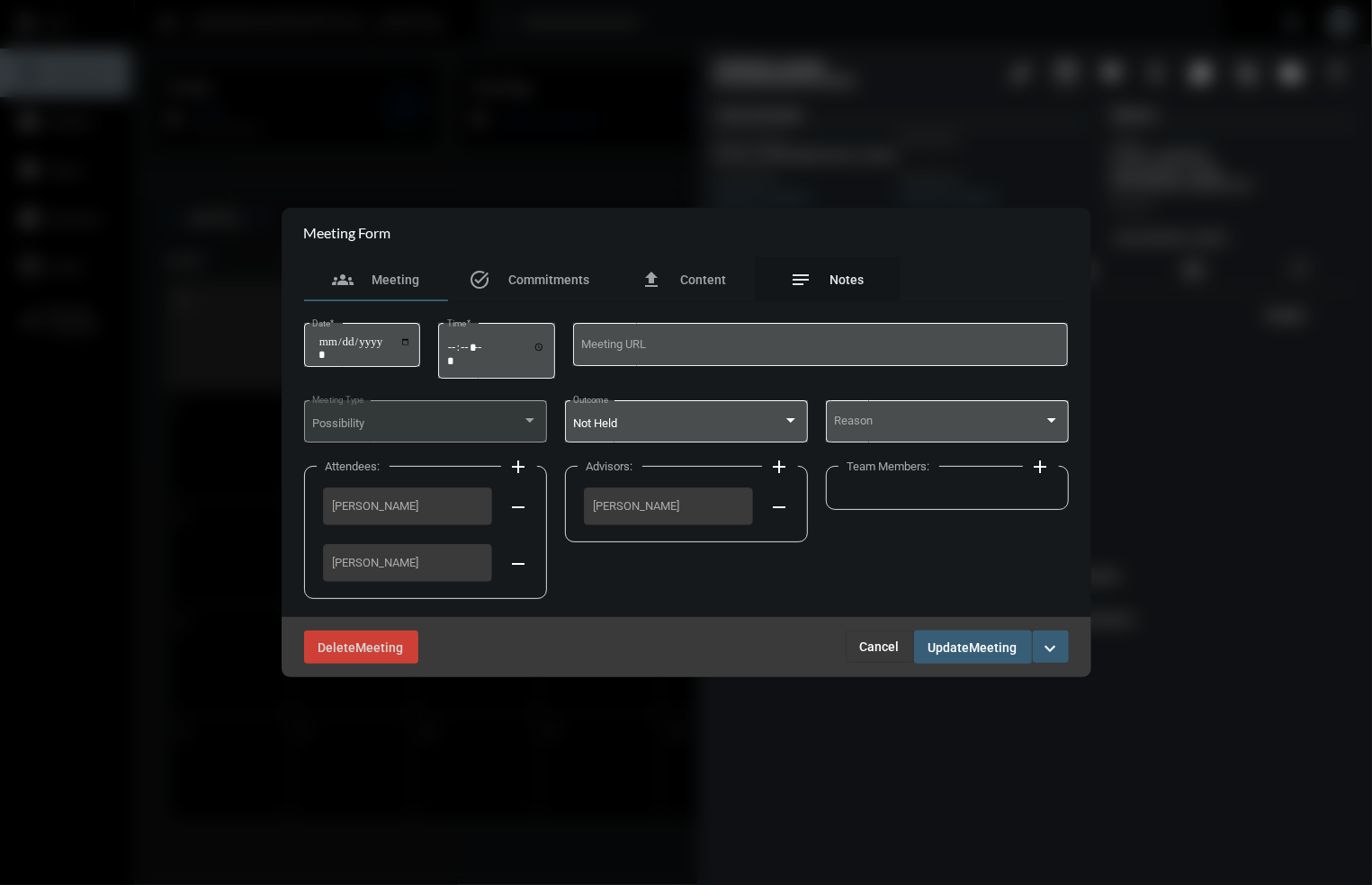
click at [860, 281] on span "Notes" at bounding box center [848, 280] width 34 height 14
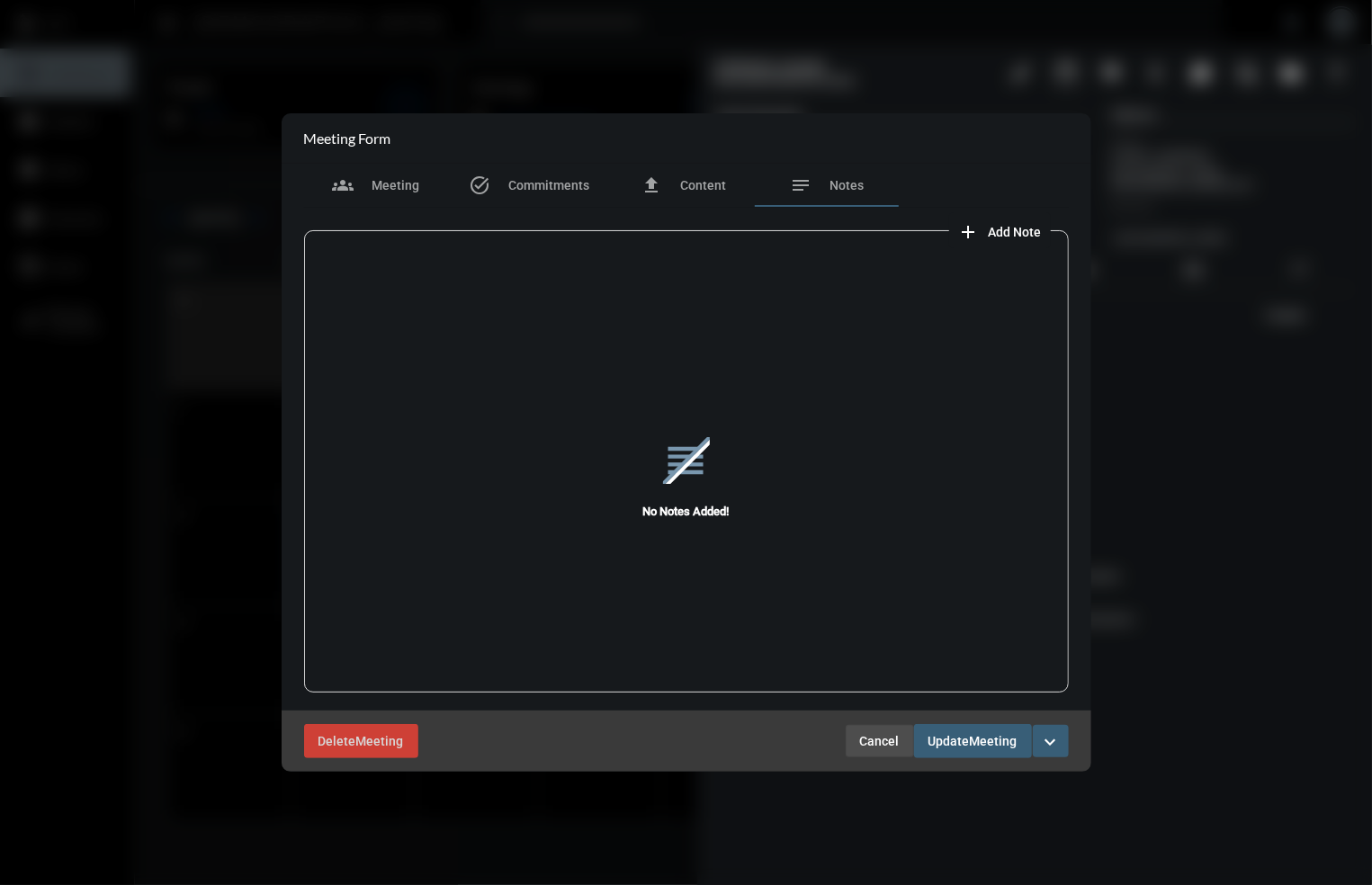
click at [885, 739] on span "Cancel" at bounding box center [880, 741] width 40 height 14
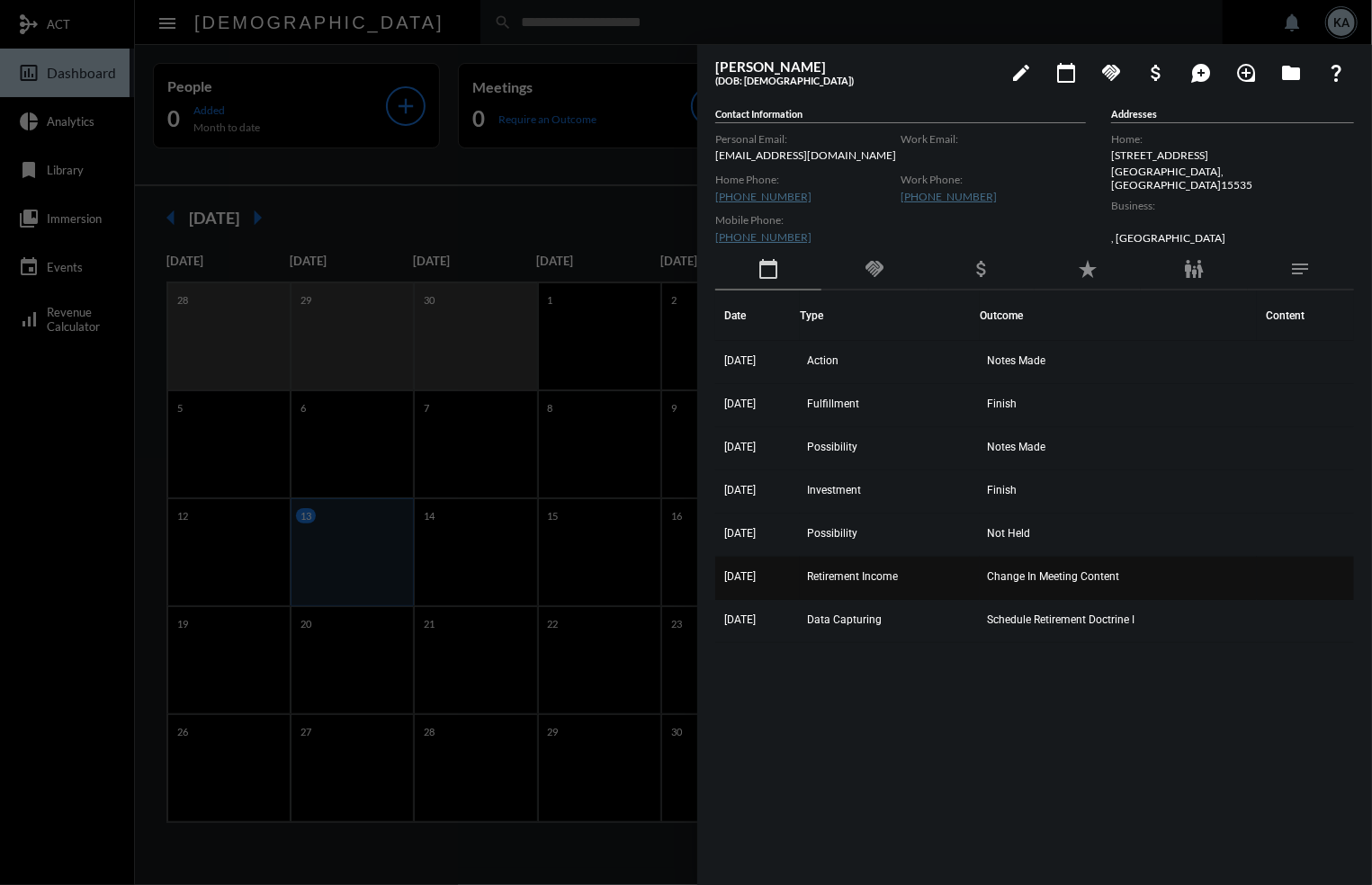
click at [1038, 576] on span "Change In Meeting Content" at bounding box center [1053, 576] width 132 height 13
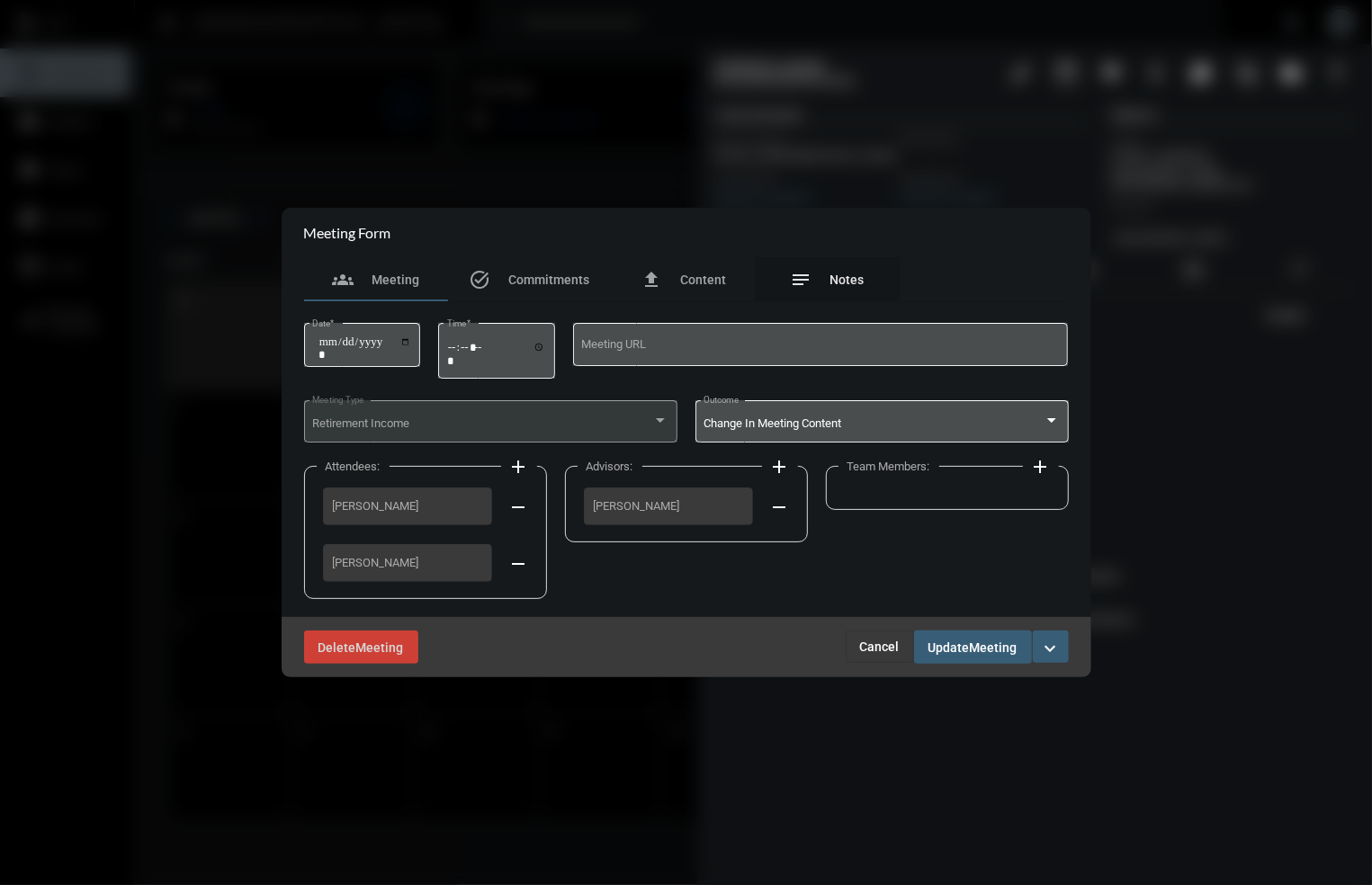
click at [821, 274] on div "notes Notes" at bounding box center [828, 280] width 74 height 22
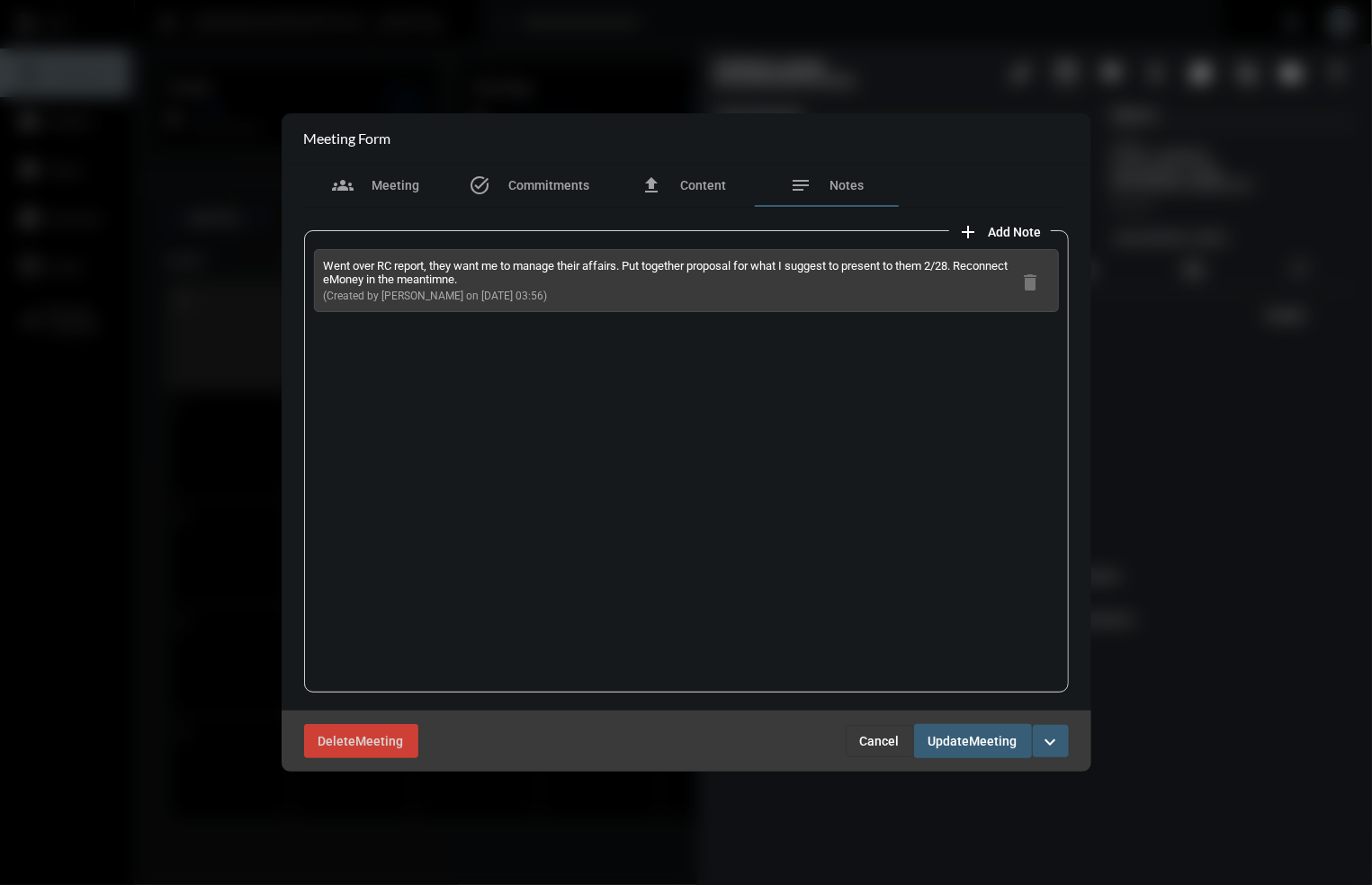
drag, startPoint x: 528, startPoint y: 290, endPoint x: 329, endPoint y: 264, distance: 200.7
click at [318, 261] on div "Went over RC report, they want me to manage their affairs. Put together proposa…" at bounding box center [686, 281] width 745 height 63
copy div "Went over RC report, they want me to manage their affairs. Put together proposa…"
click at [881, 743] on span "Cancel" at bounding box center [880, 741] width 40 height 14
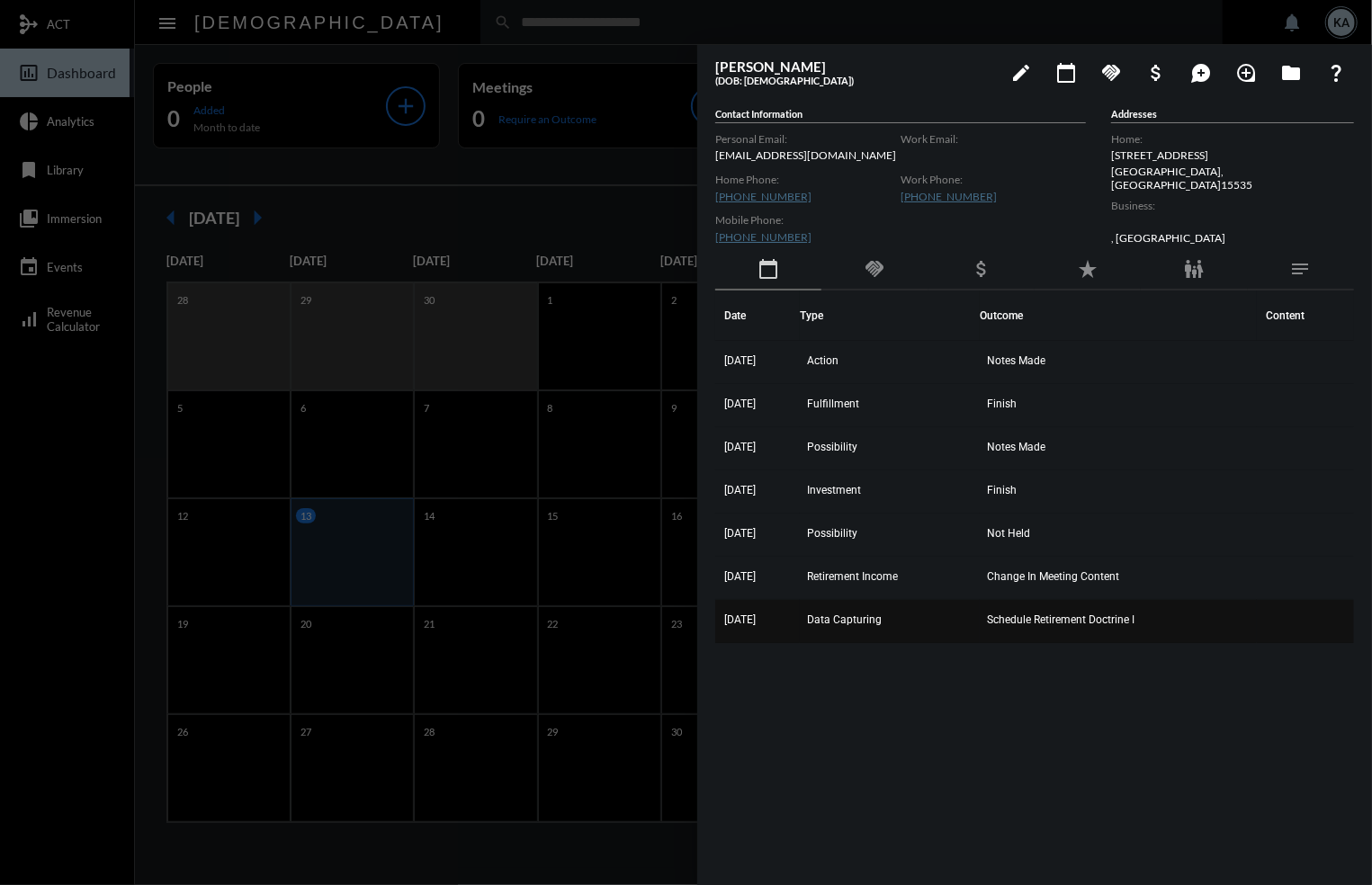
click at [1051, 614] on span "Schedule Retirement Doctrine I" at bounding box center [1061, 620] width 148 height 13
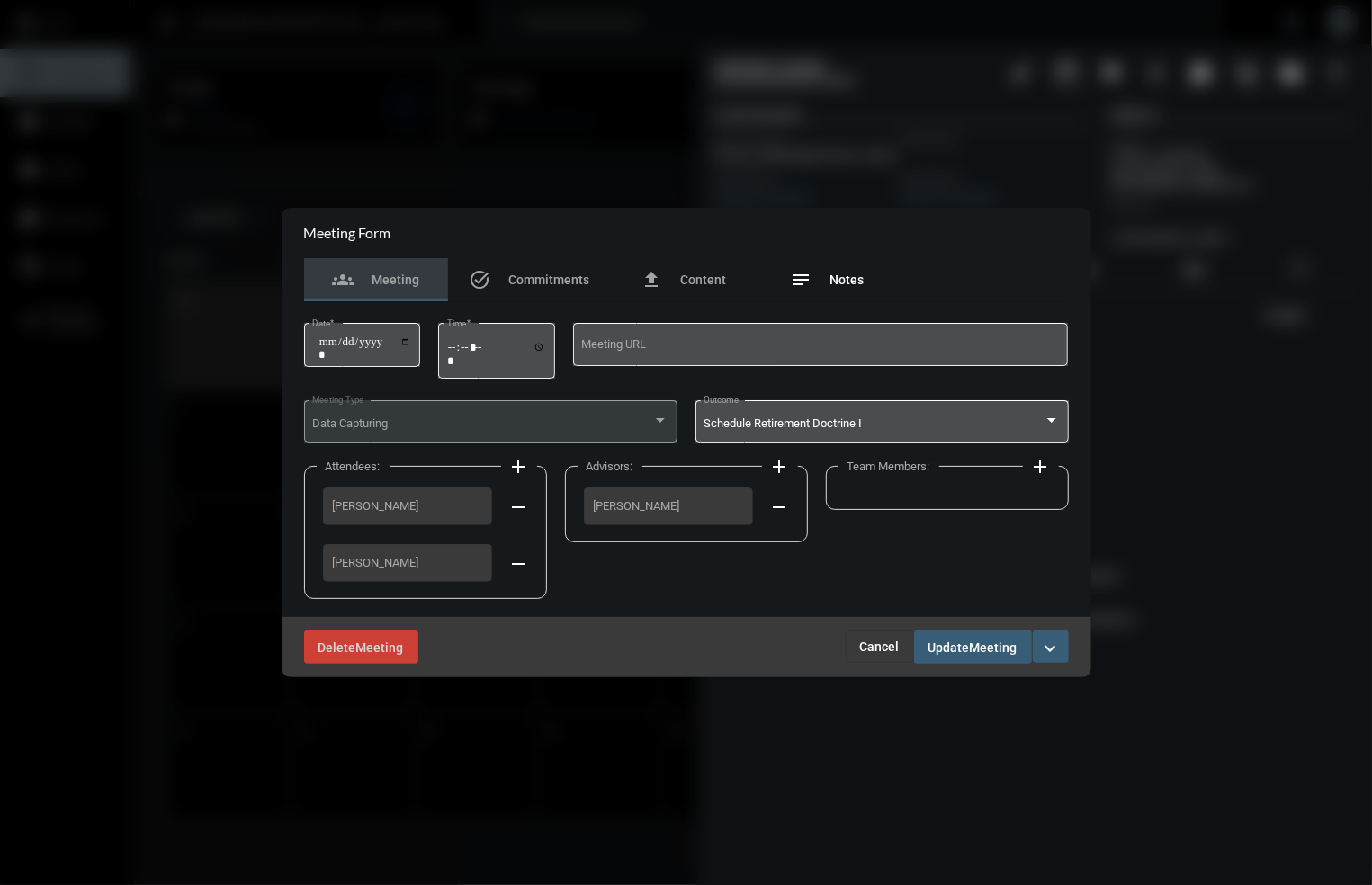
click at [851, 269] on div "notes Notes" at bounding box center [828, 280] width 74 height 22
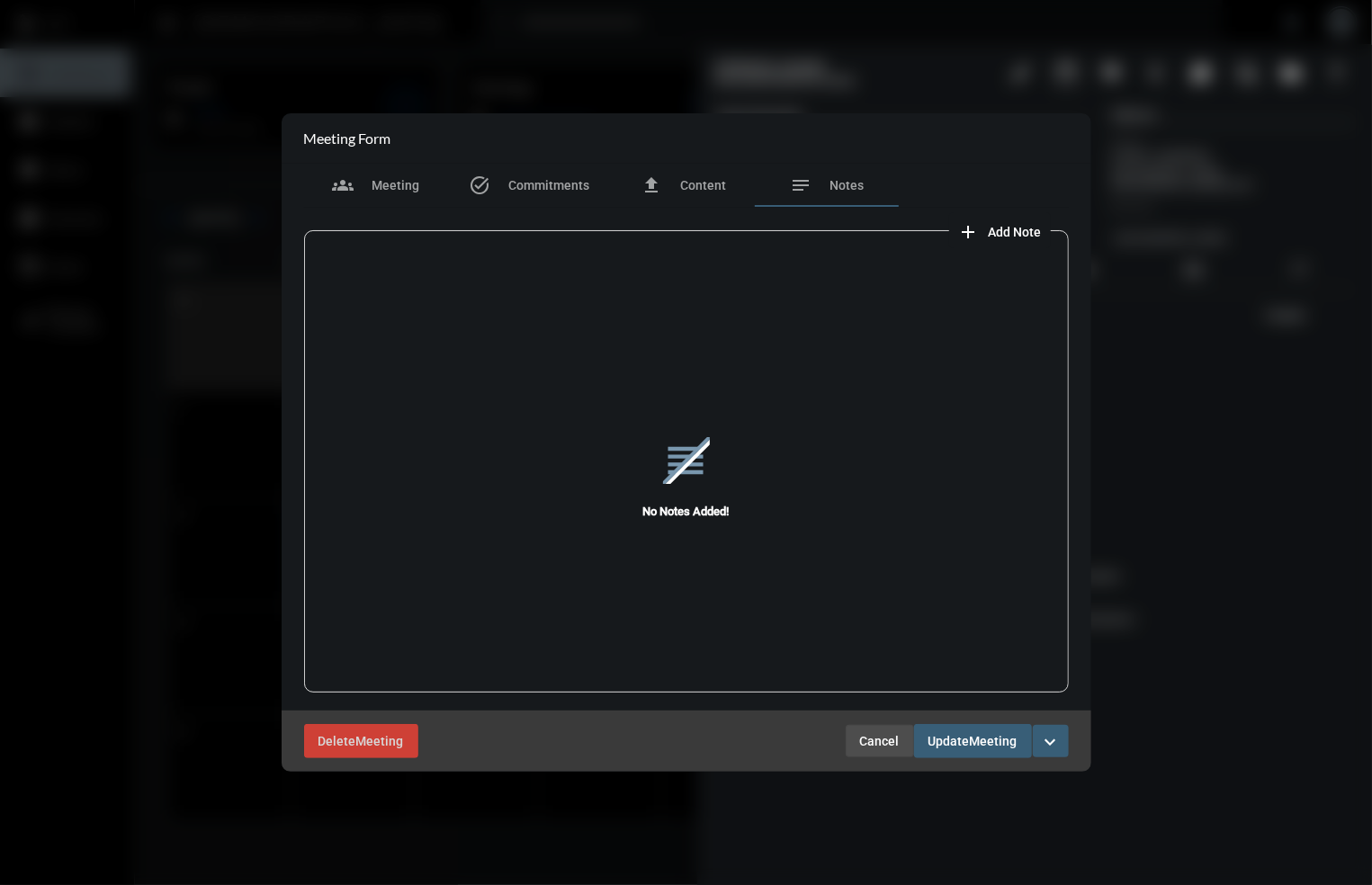
click at [883, 738] on span "Cancel" at bounding box center [880, 741] width 40 height 14
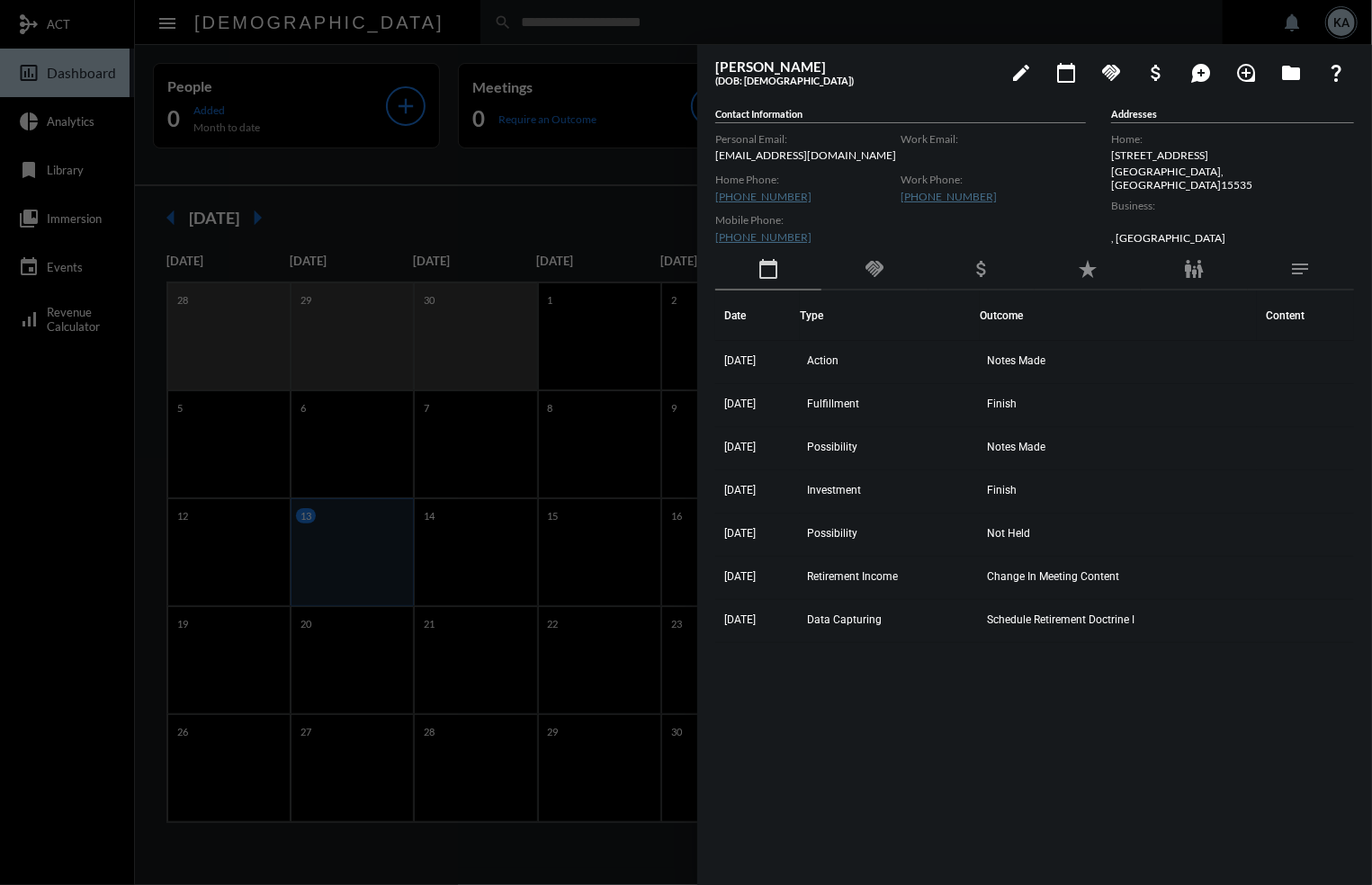
click at [638, 27] on div at bounding box center [686, 442] width 1372 height 885
